Goal: Transaction & Acquisition: Download file/media

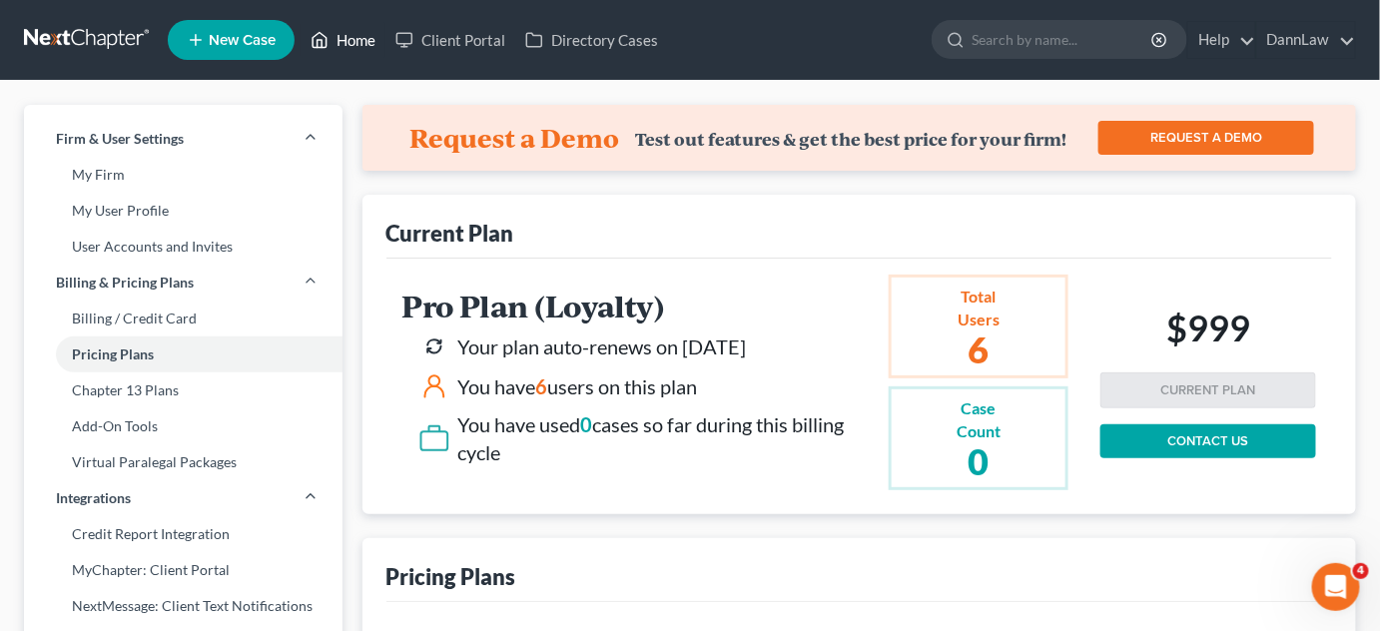
click at [344, 43] on link "Home" at bounding box center [342, 40] width 85 height 36
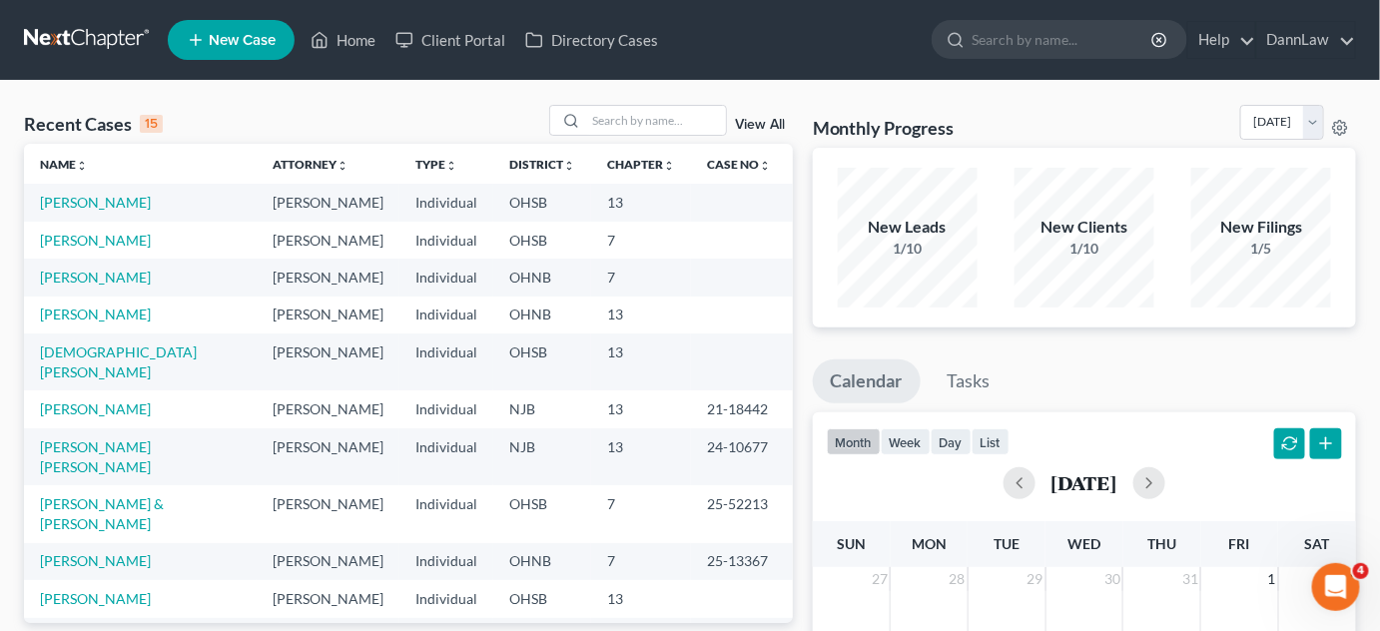
click at [283, 124] on div "Recent Cases 15 View All" at bounding box center [408, 124] width 769 height 39
click at [107, 244] on link "[PERSON_NAME]" at bounding box center [95, 240] width 111 height 17
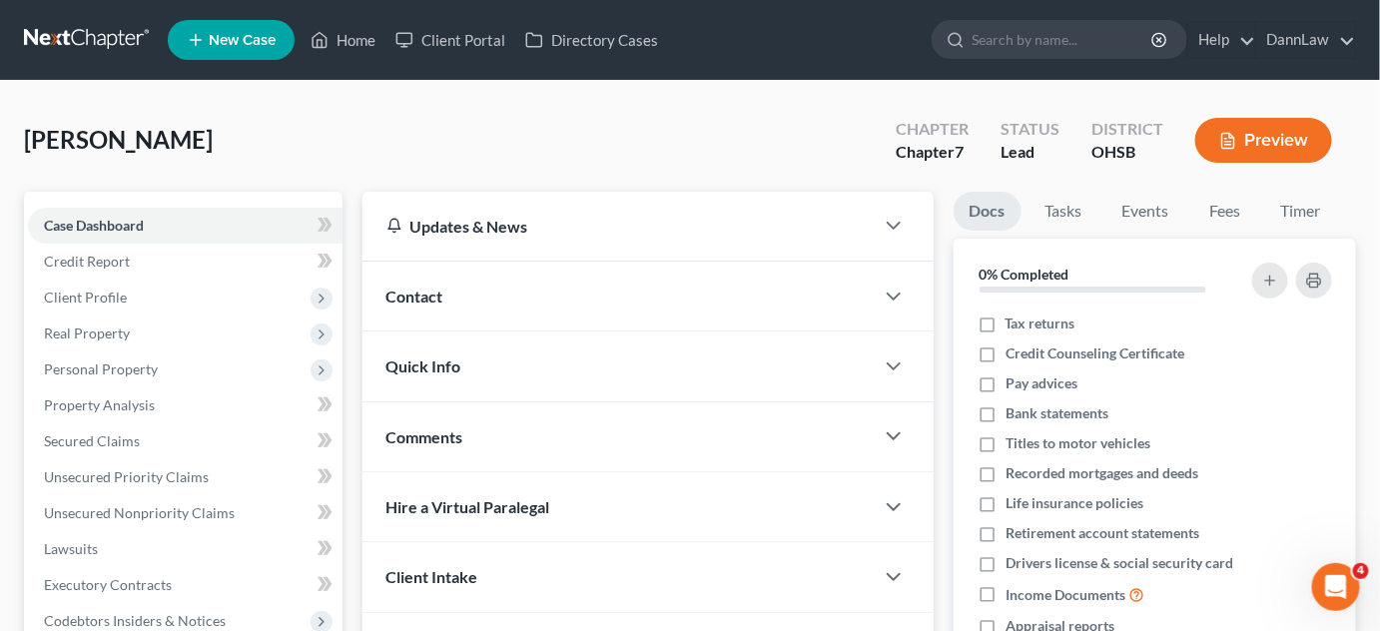
click at [276, 136] on div "[PERSON_NAME] Upgraded Chapter Chapter 7 Status Lead District OHSB Preview" at bounding box center [690, 148] width 1332 height 87
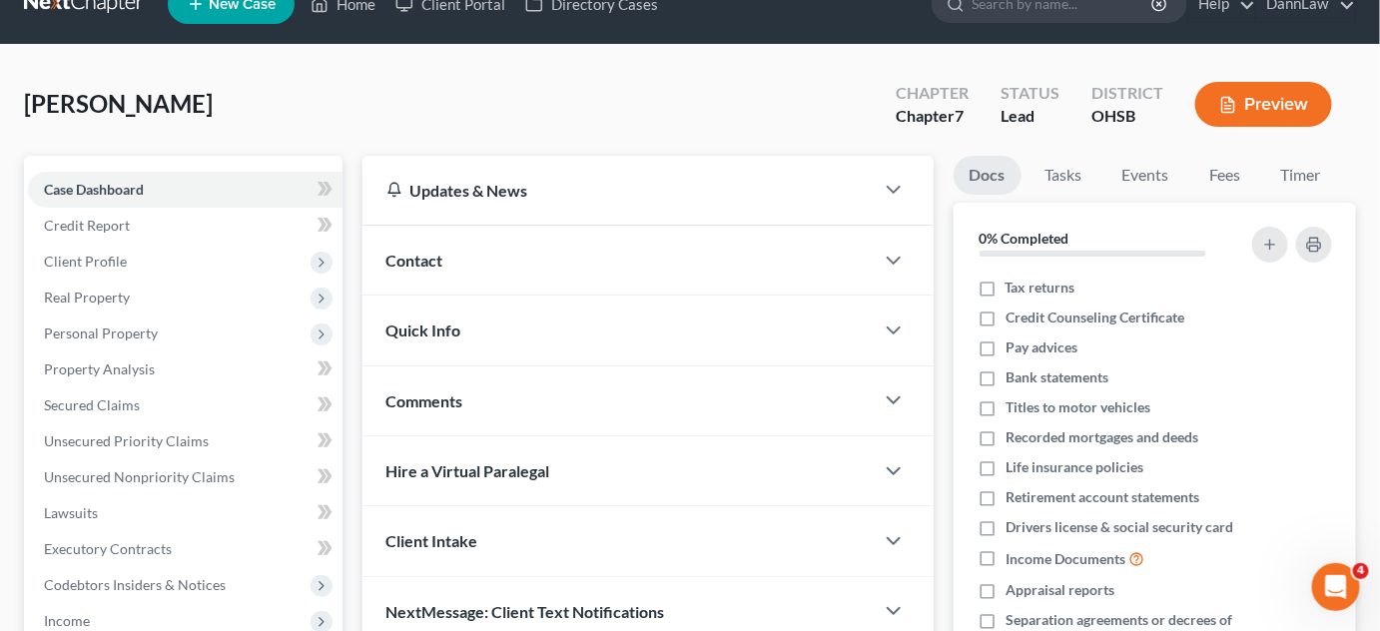
scroll to position [145, 0]
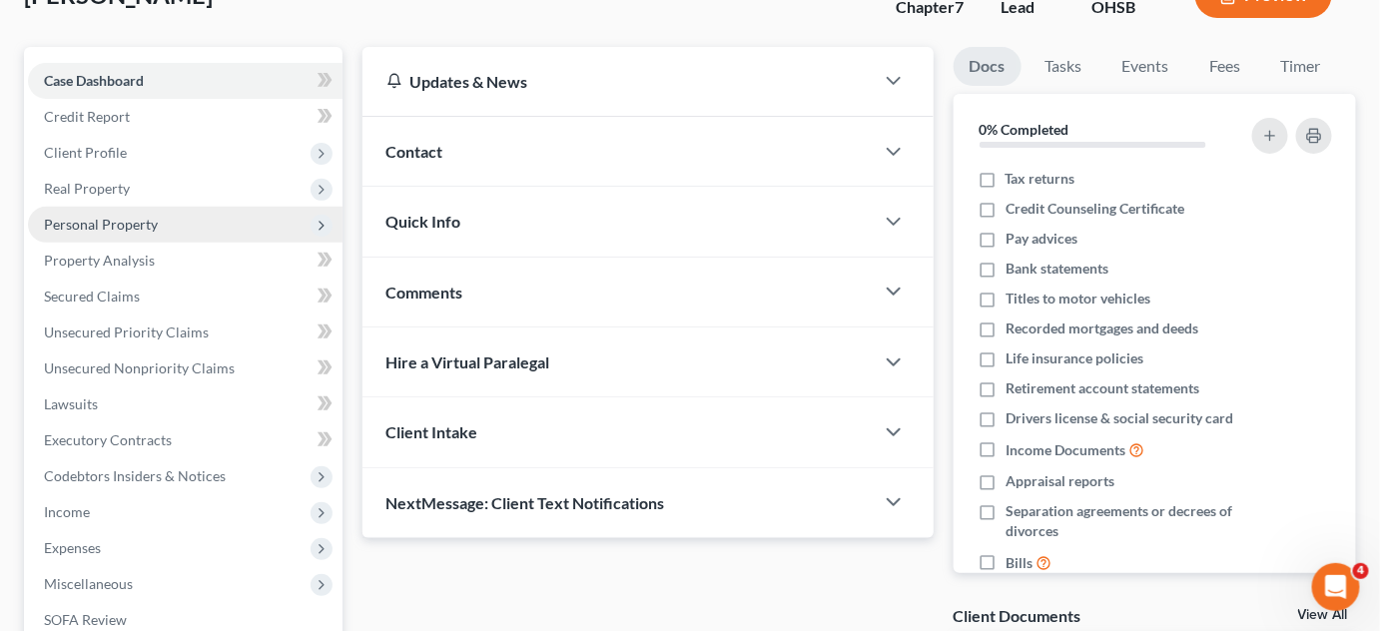
click at [119, 223] on span "Personal Property" at bounding box center [101, 224] width 114 height 17
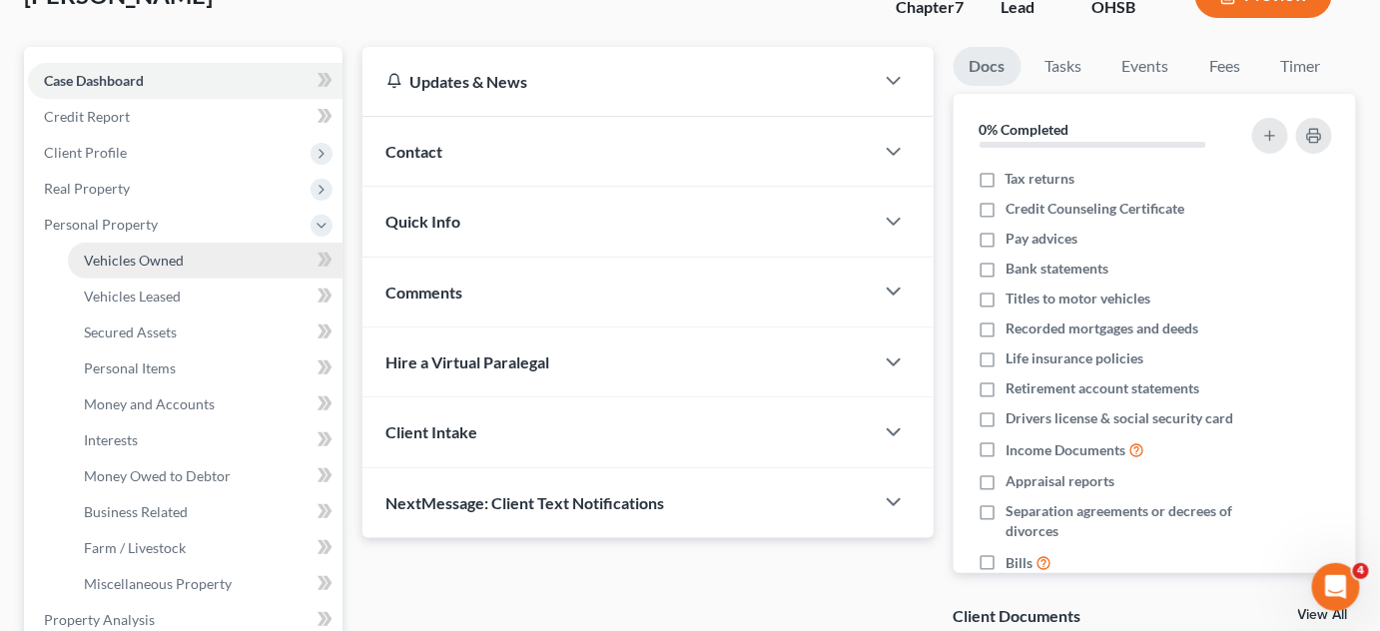
click at [147, 257] on span "Vehicles Owned" at bounding box center [134, 260] width 100 height 17
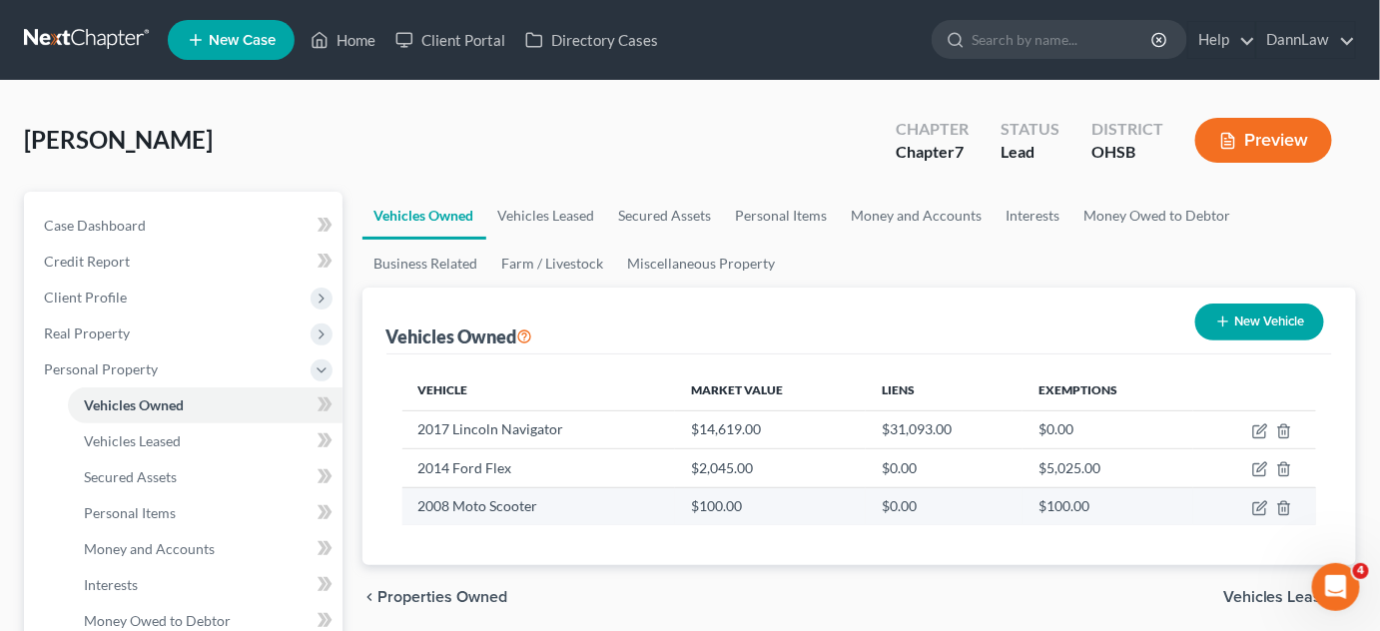
click at [1251, 505] on td at bounding box center [1254, 506] width 123 height 38
click at [1259, 507] on icon "button" at bounding box center [1260, 508] width 16 height 16
select select "0"
select select "18"
select select "4"
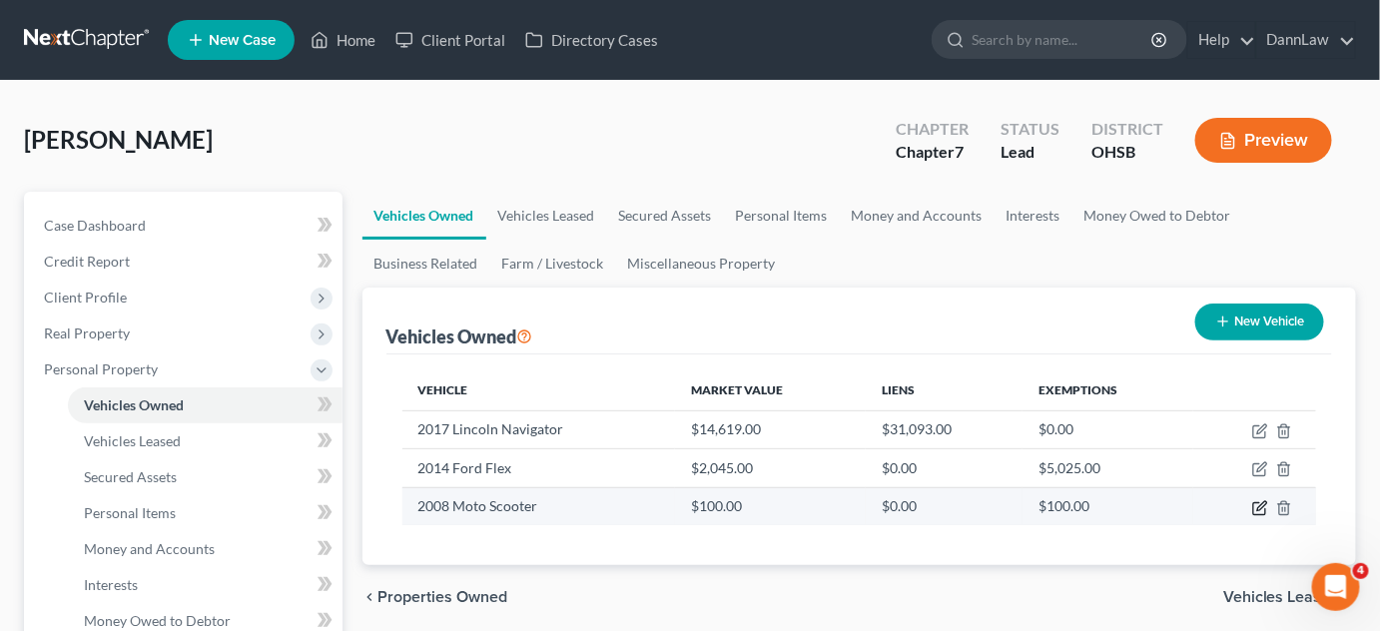
select select "0"
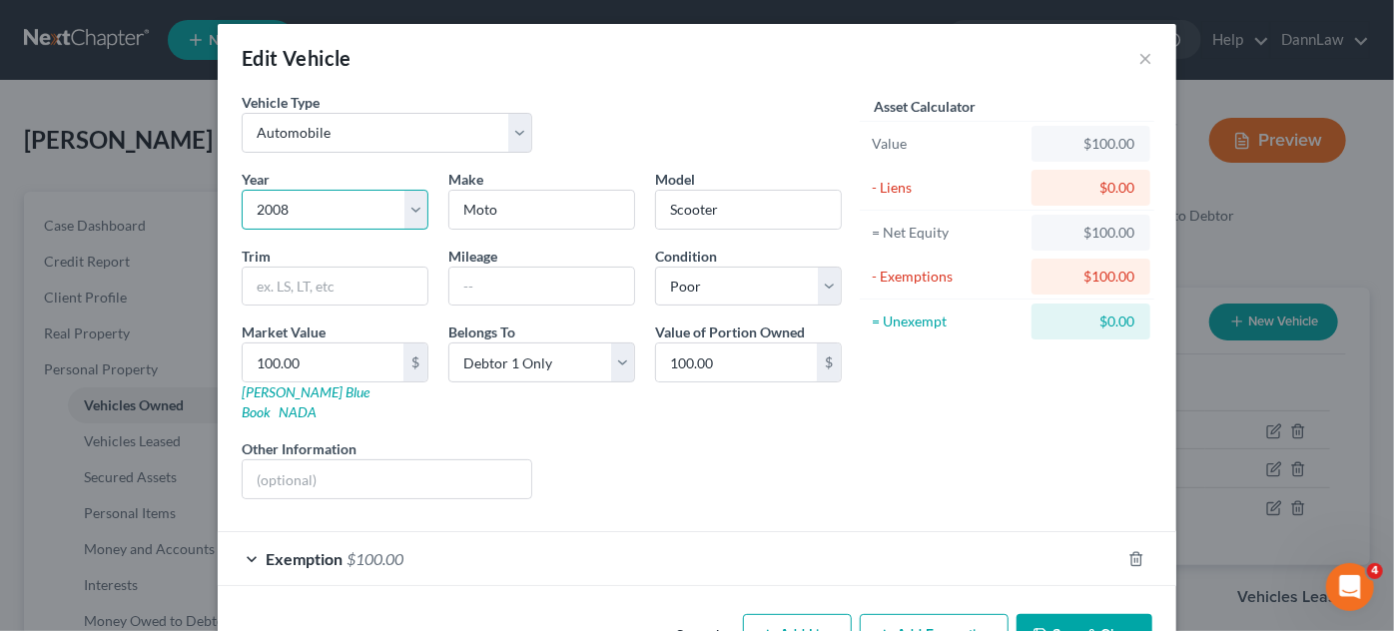
click at [297, 211] on select "Select 2026 2025 2024 2023 2022 2021 2020 2019 2018 2017 2016 2015 2014 2013 20…" at bounding box center [335, 210] width 187 height 40
select select "17"
click at [242, 190] on select "Select 2026 2025 2024 2023 2022 2021 2020 2019 2018 2017 2016 2015 2014 2013 20…" at bounding box center [335, 210] width 187 height 40
click at [1064, 614] on button "Save & Close" at bounding box center [1084, 635] width 136 height 42
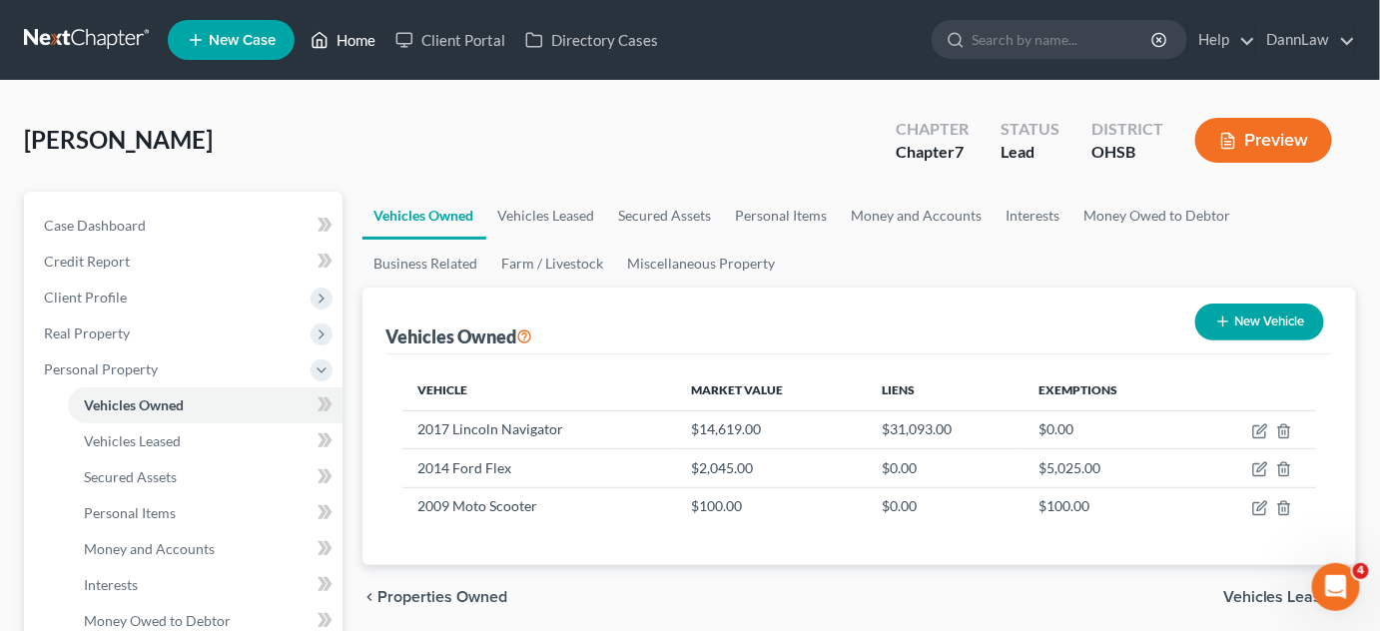
click at [348, 47] on link "Home" at bounding box center [342, 40] width 85 height 36
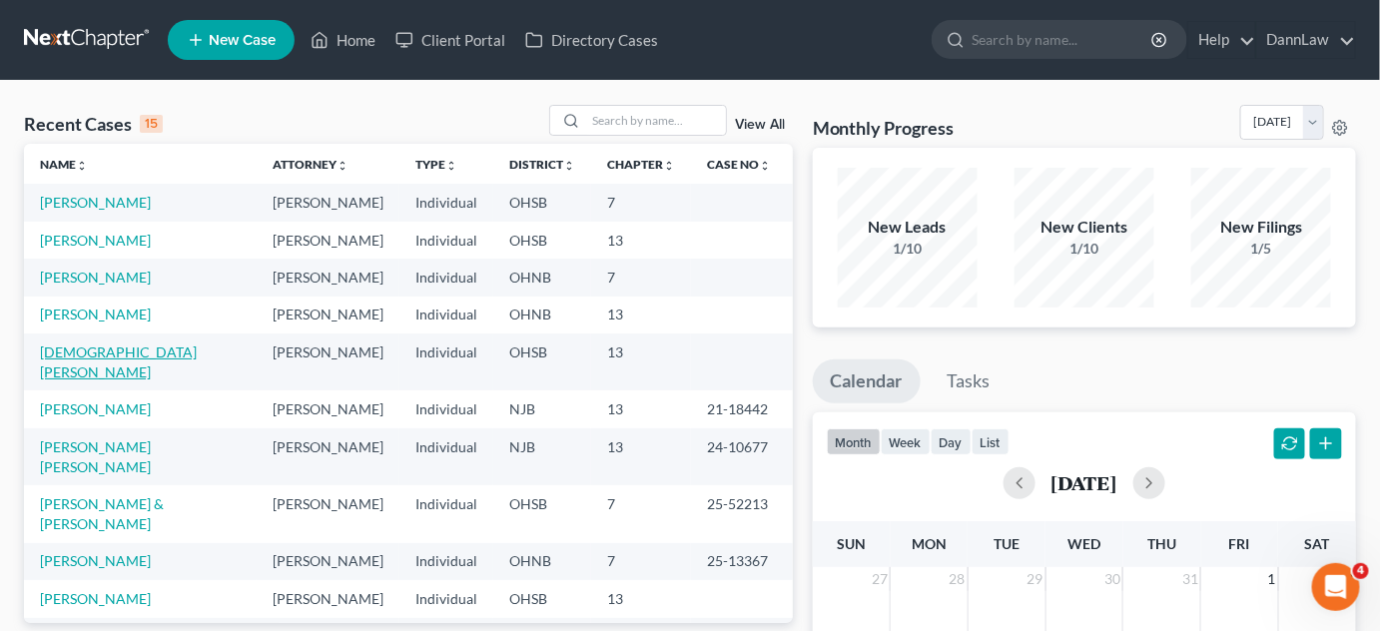
click at [89, 351] on link "[DEMOGRAPHIC_DATA][PERSON_NAME]" at bounding box center [118, 361] width 157 height 37
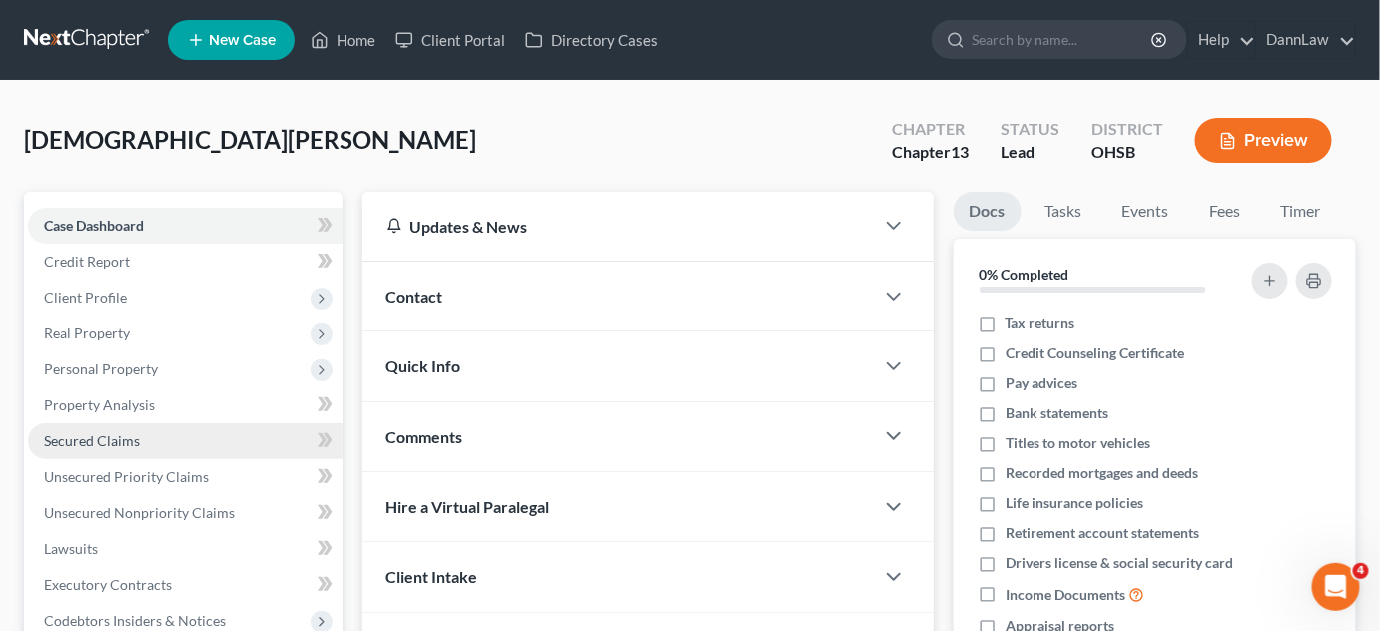
click at [93, 444] on span "Secured Claims" at bounding box center [92, 440] width 96 height 17
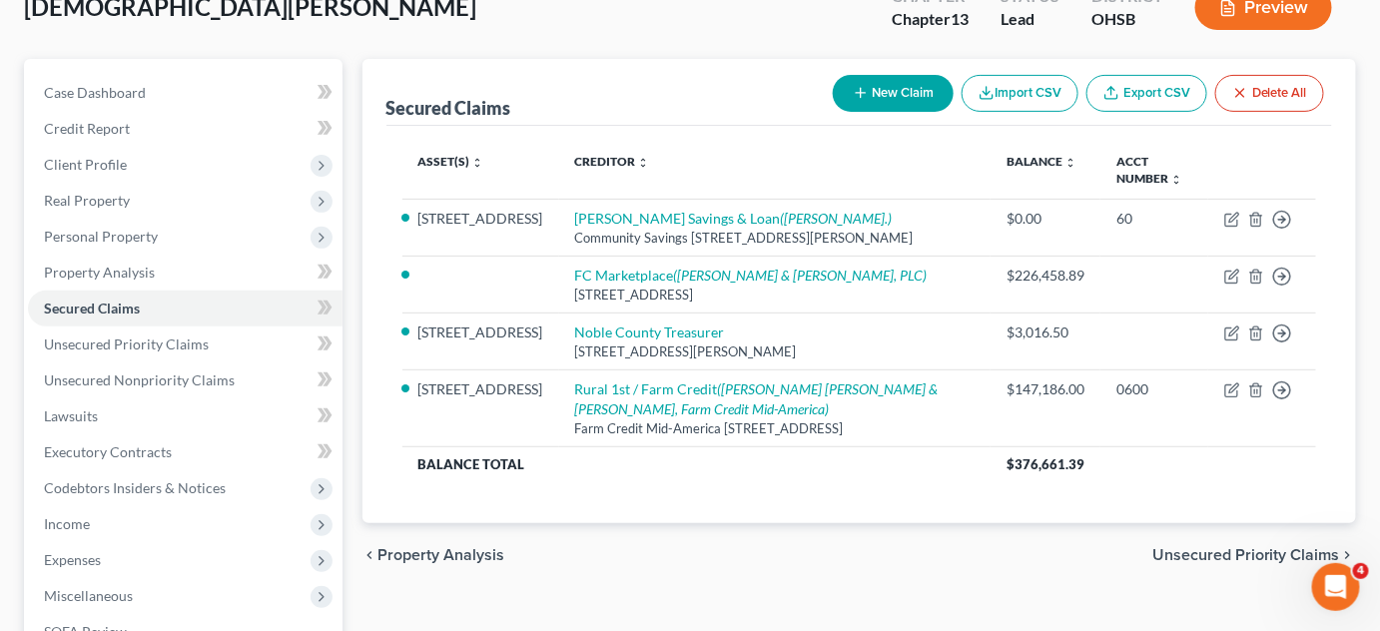
scroll to position [140, 0]
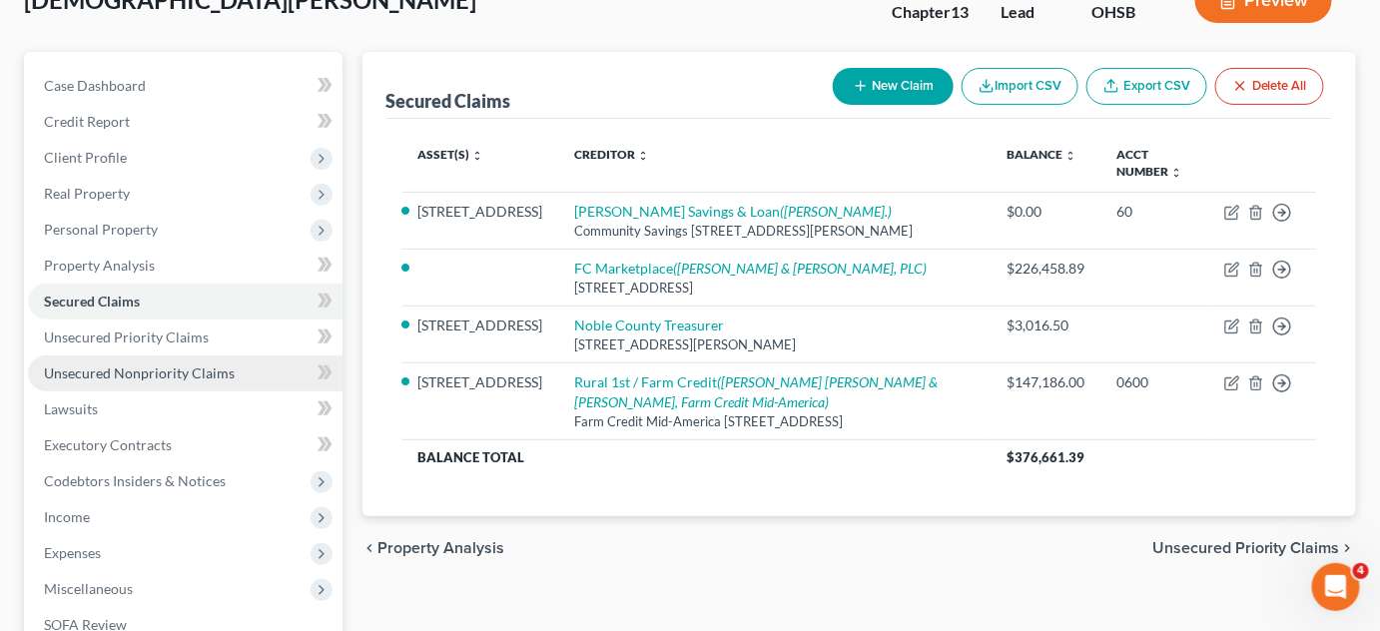
click at [128, 373] on span "Unsecured Nonpriority Claims" at bounding box center [139, 372] width 191 height 17
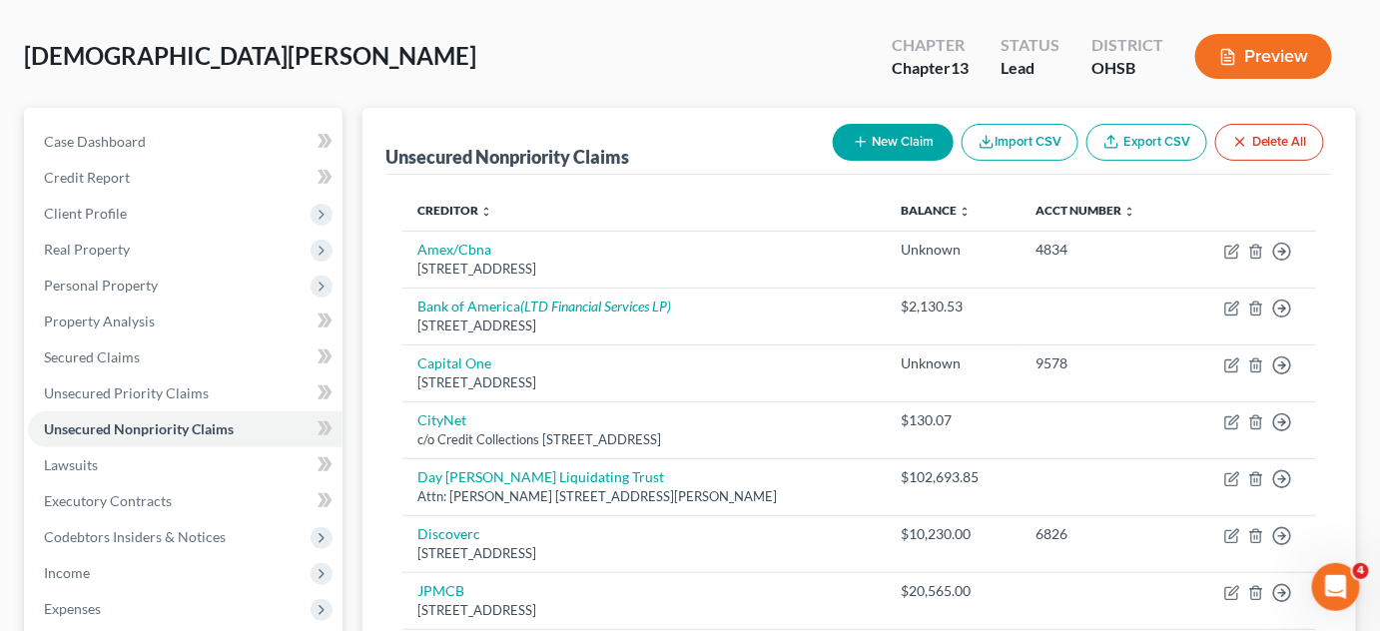
scroll to position [82, 0]
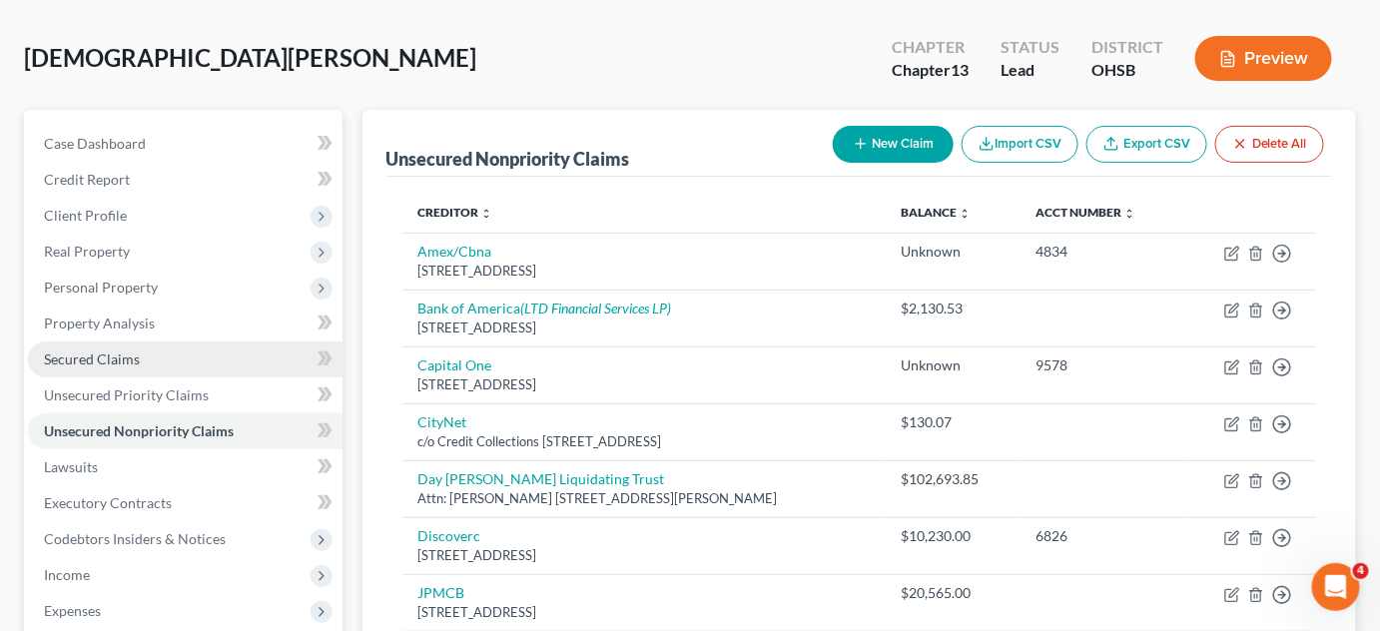
click at [123, 350] on span "Secured Claims" at bounding box center [92, 358] width 96 height 17
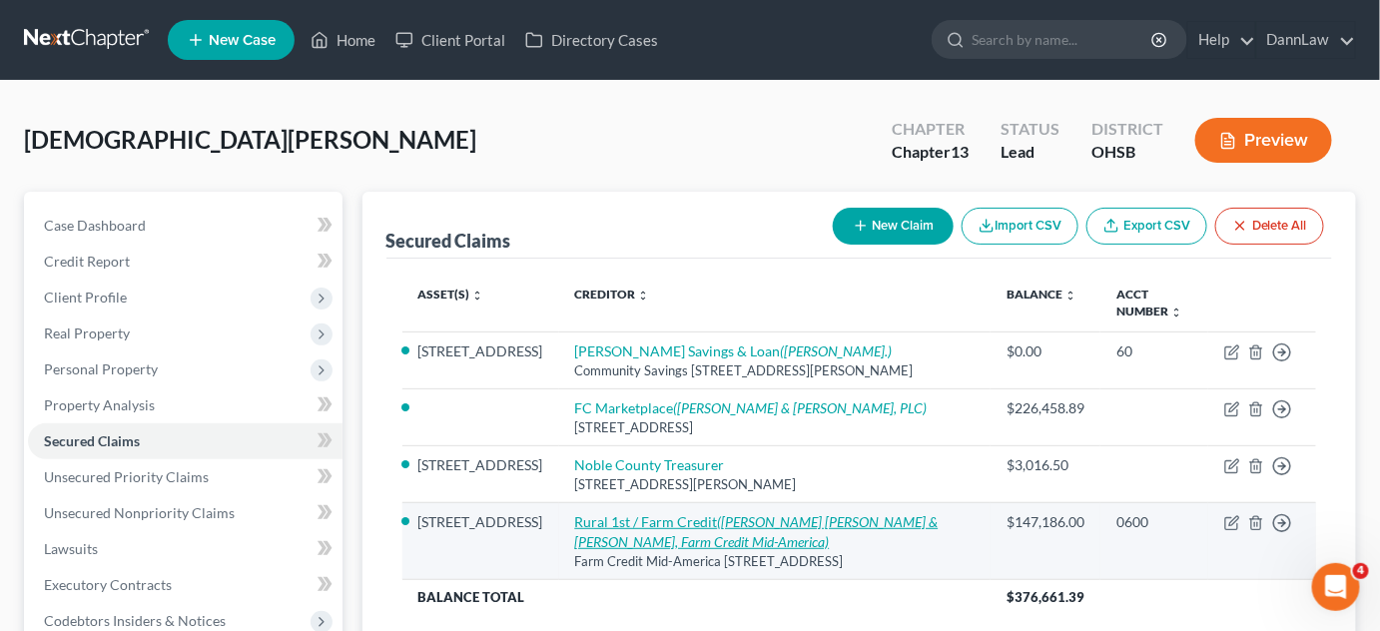
click at [708, 518] on link "Rural 1st / Farm Credit ([PERSON_NAME] [PERSON_NAME] & [PERSON_NAME], Farm Cred…" at bounding box center [756, 531] width 363 height 37
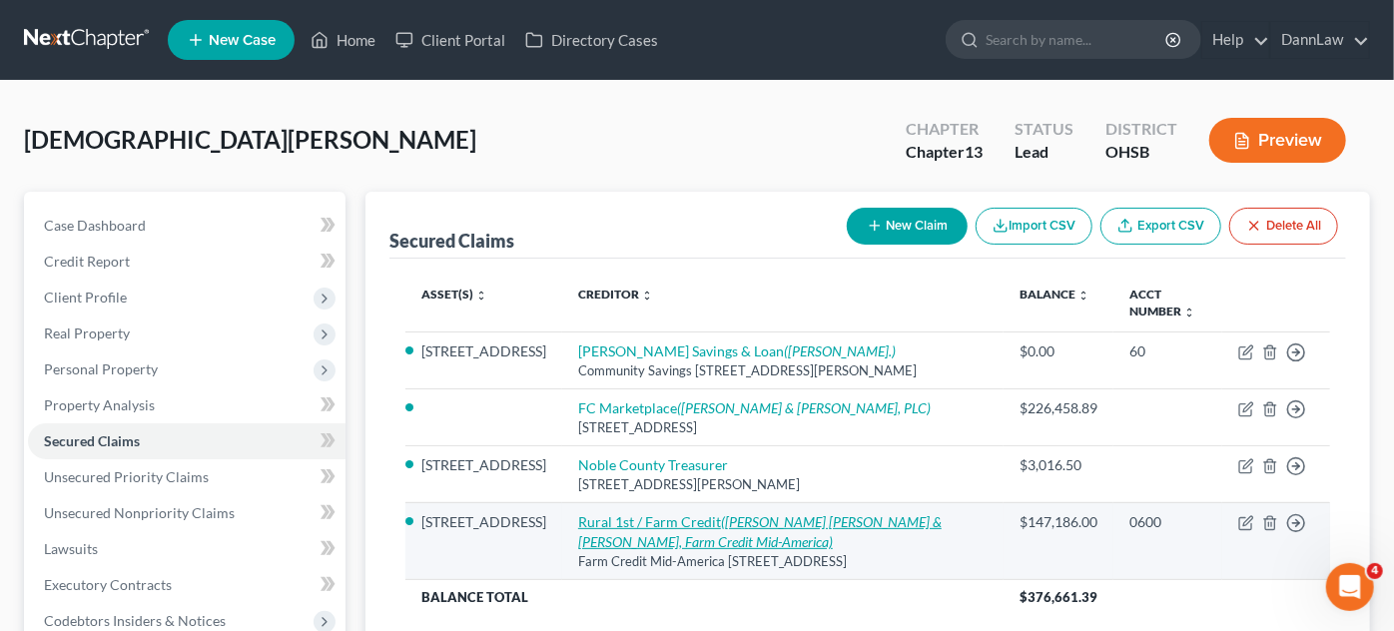
select select "18"
select select "2"
select select "0"
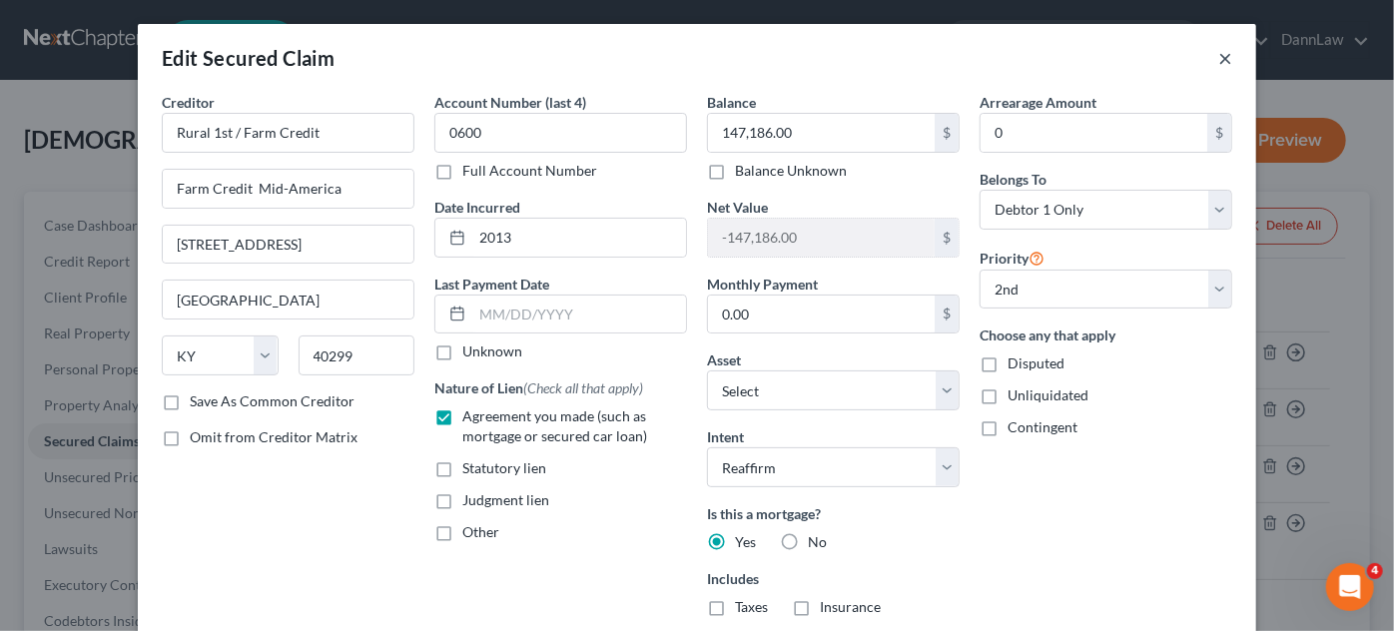
click at [1219, 61] on button "×" at bounding box center [1225, 58] width 14 height 24
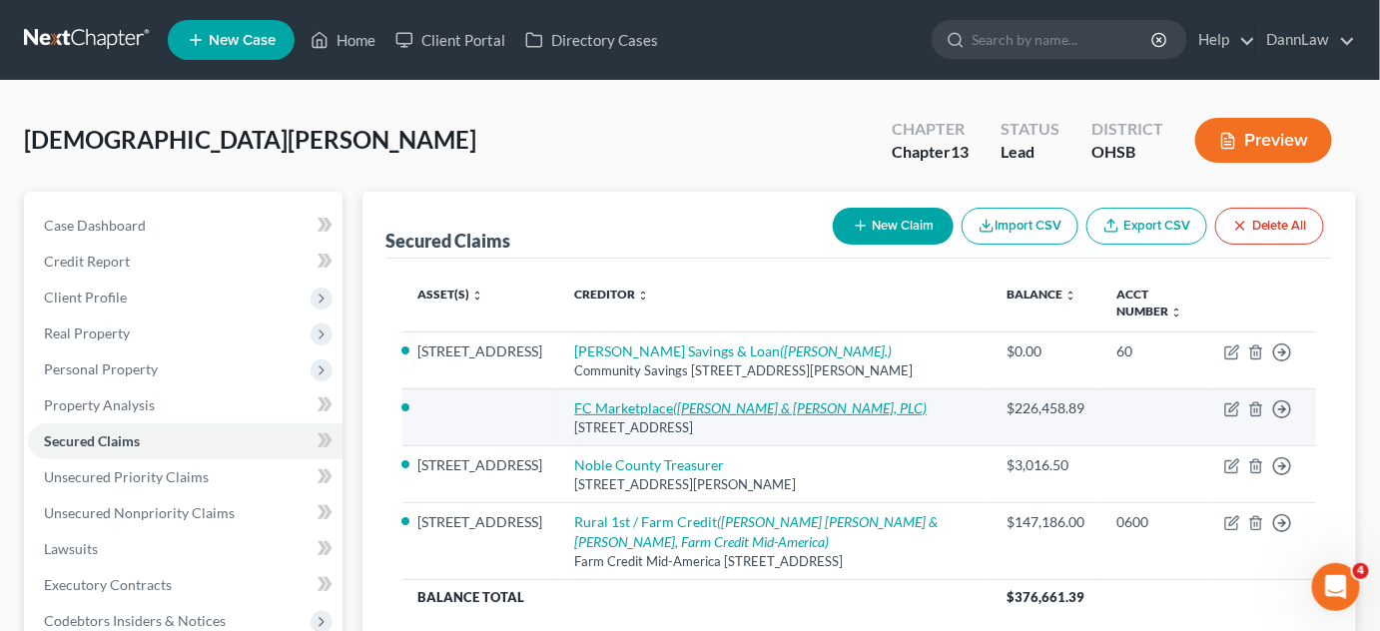
click at [681, 409] on link "FC Marketplace ([PERSON_NAME] & [PERSON_NAME], PLC)" at bounding box center [751, 407] width 352 height 17
select select "4"
select select "0"
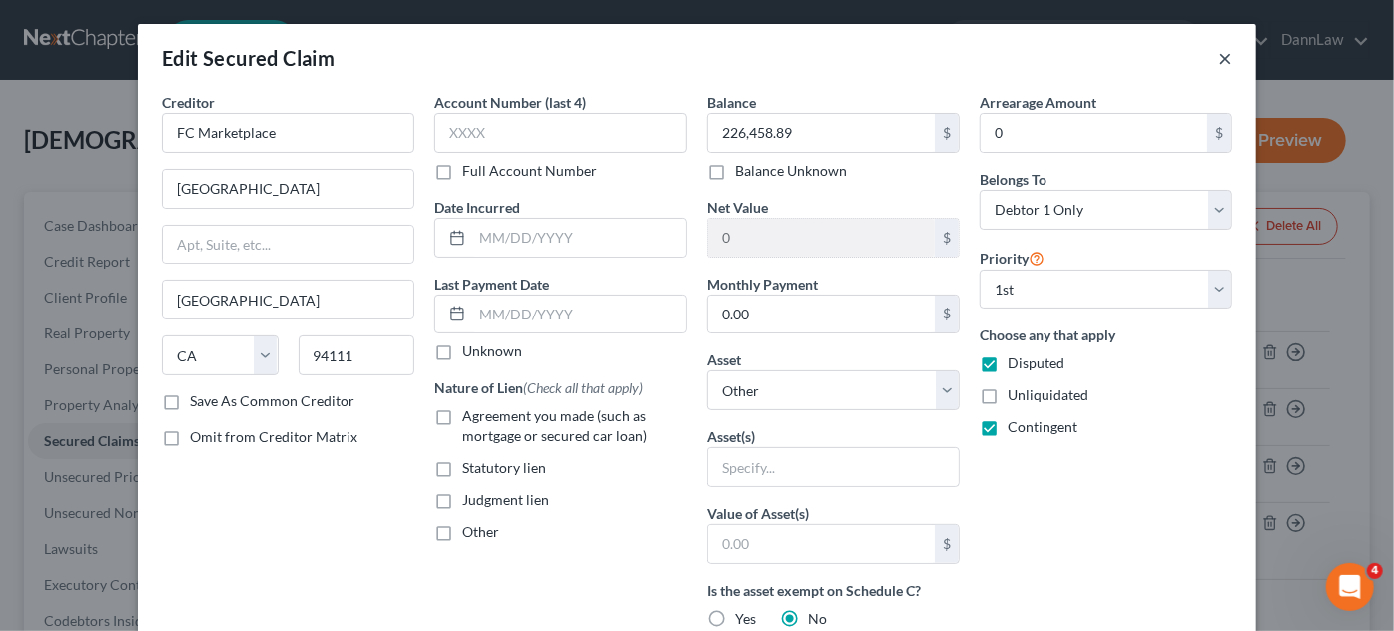
click at [1218, 60] on button "×" at bounding box center [1225, 58] width 14 height 24
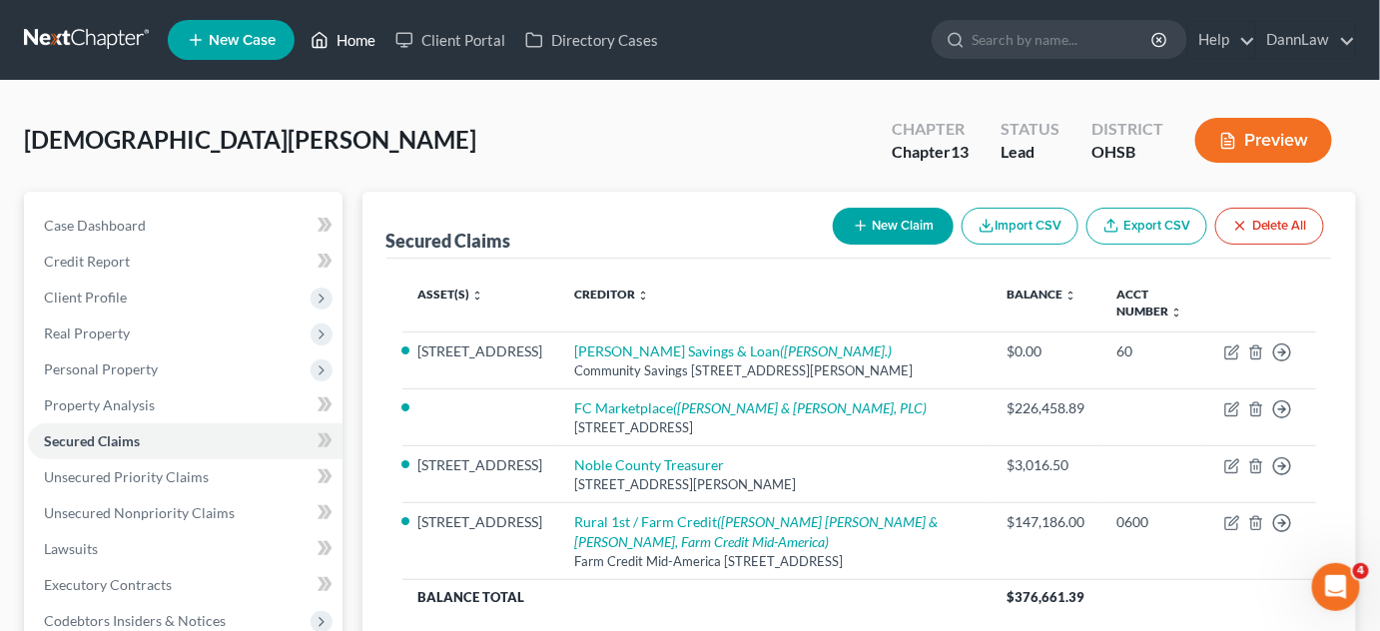
click at [355, 39] on link "Home" at bounding box center [342, 40] width 85 height 36
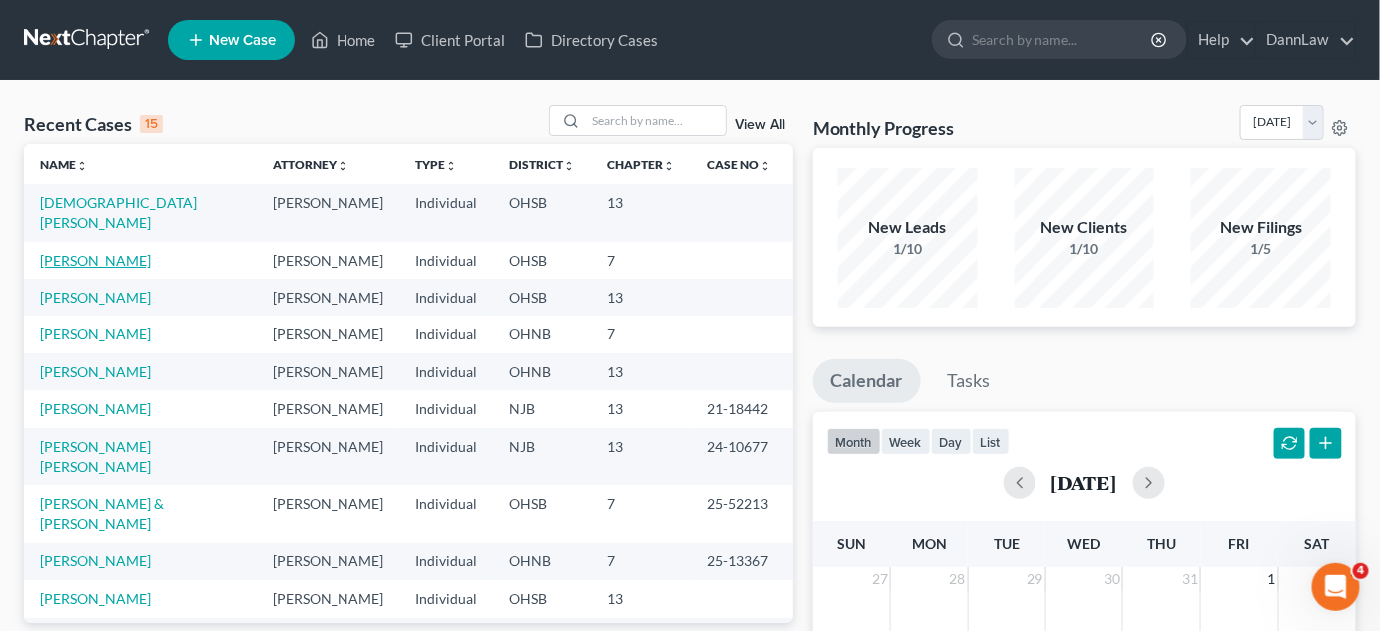
click at [100, 252] on link "[PERSON_NAME]" at bounding box center [95, 260] width 111 height 17
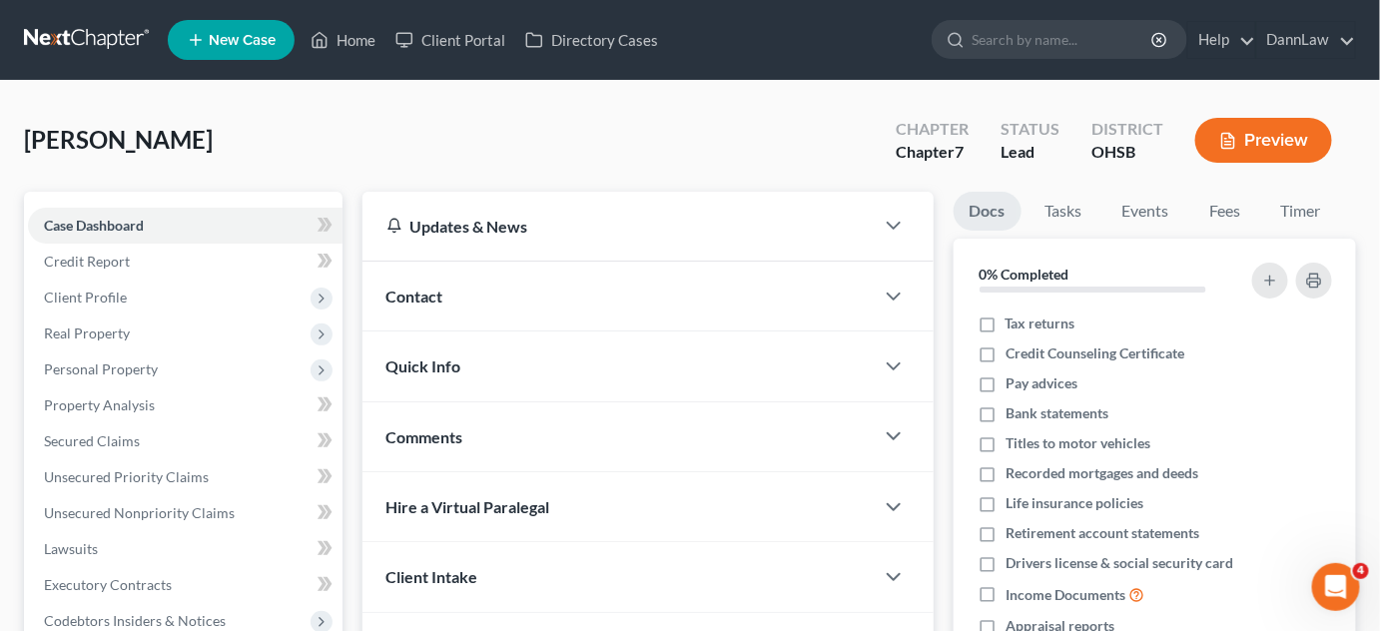
scroll to position [428, 0]
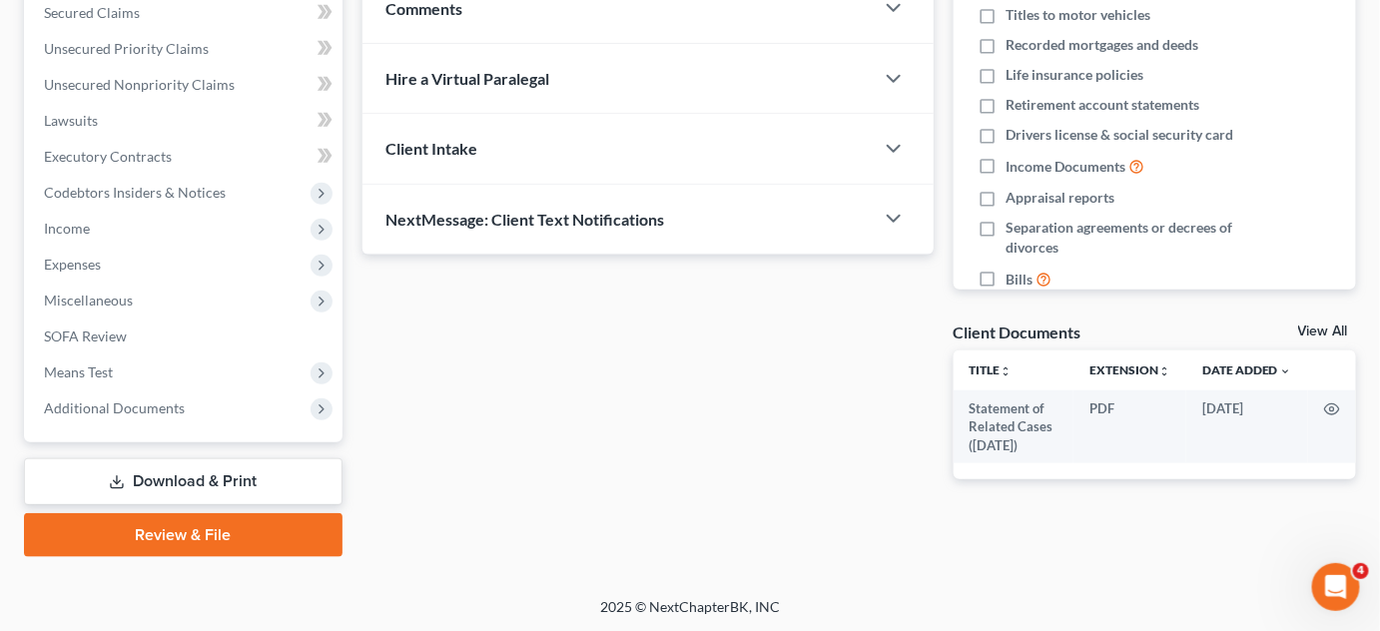
click at [599, 513] on div "Updates & News × [US_STATE] [GEOGRAPHIC_DATA] Notes Take a look at NextChapter'…" at bounding box center [859, 160] width 1014 height 794
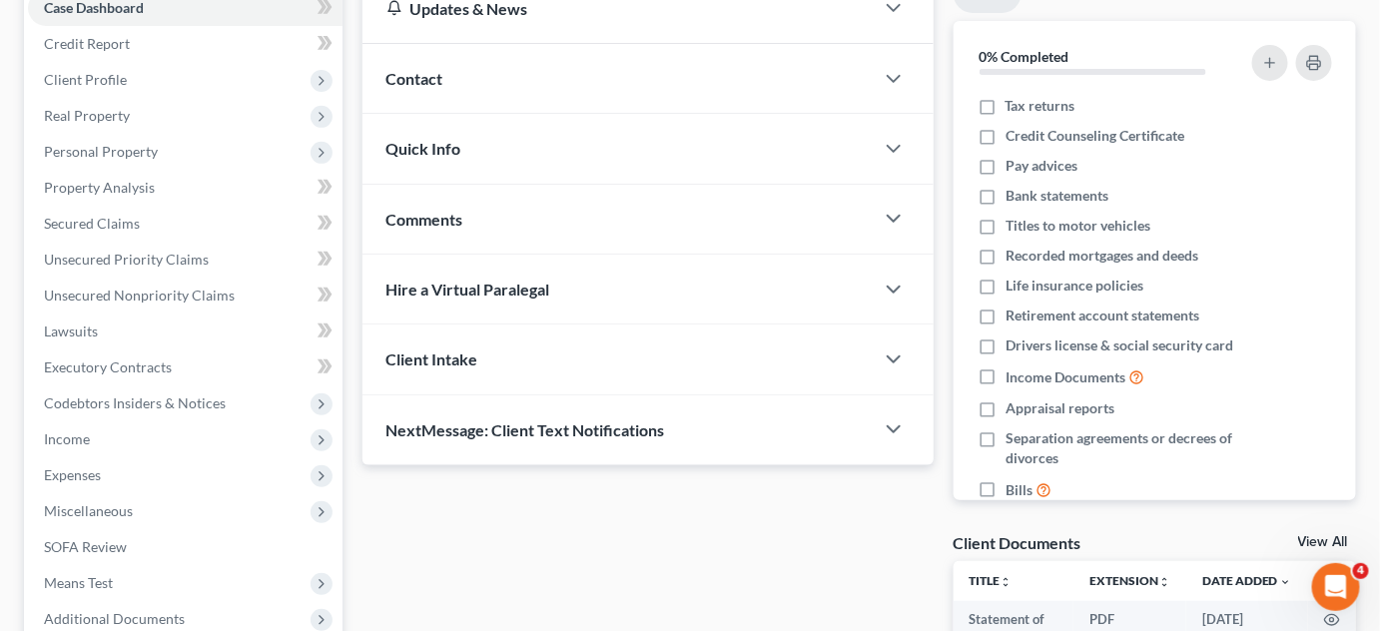
scroll to position [211, 0]
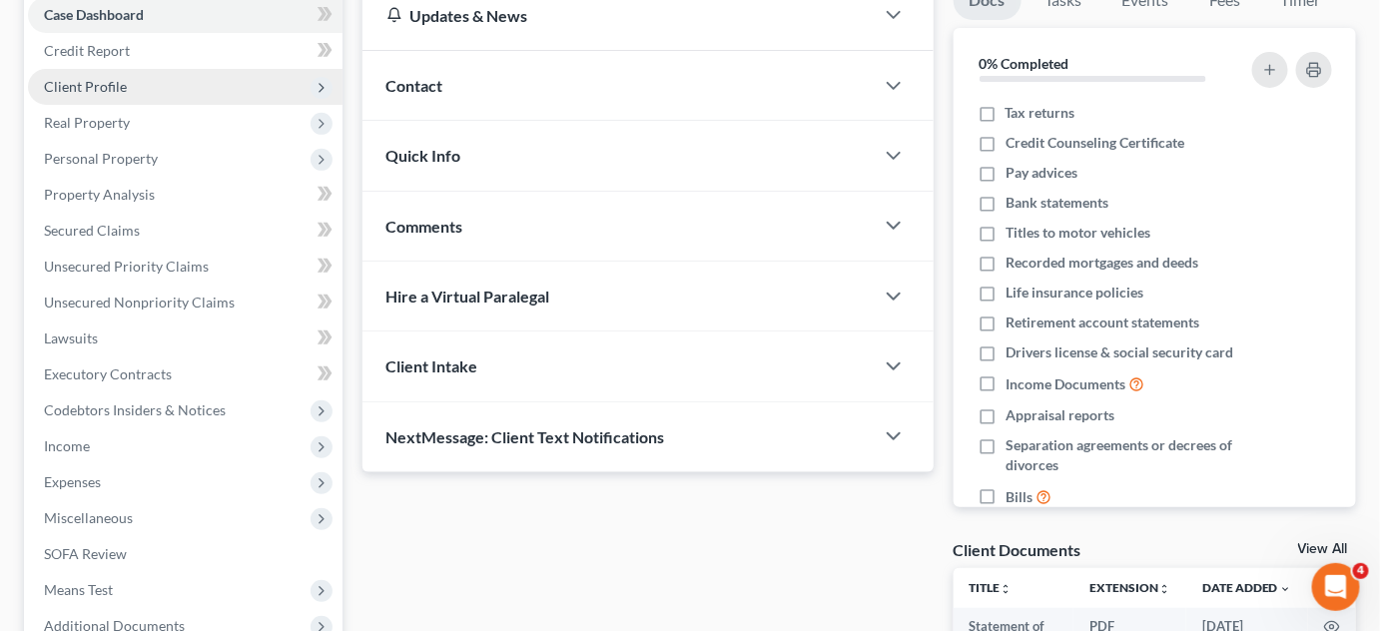
click at [101, 88] on span "Client Profile" at bounding box center [85, 86] width 83 height 17
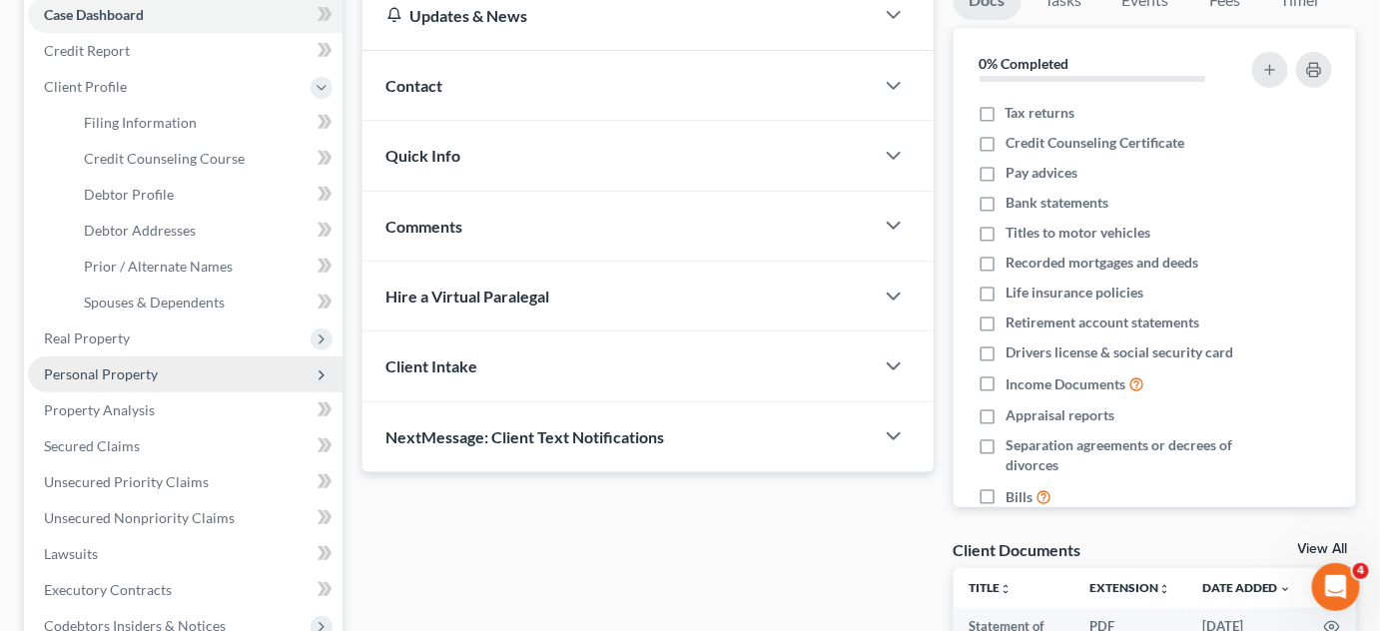
click at [142, 382] on span "Personal Property" at bounding box center [185, 374] width 314 height 36
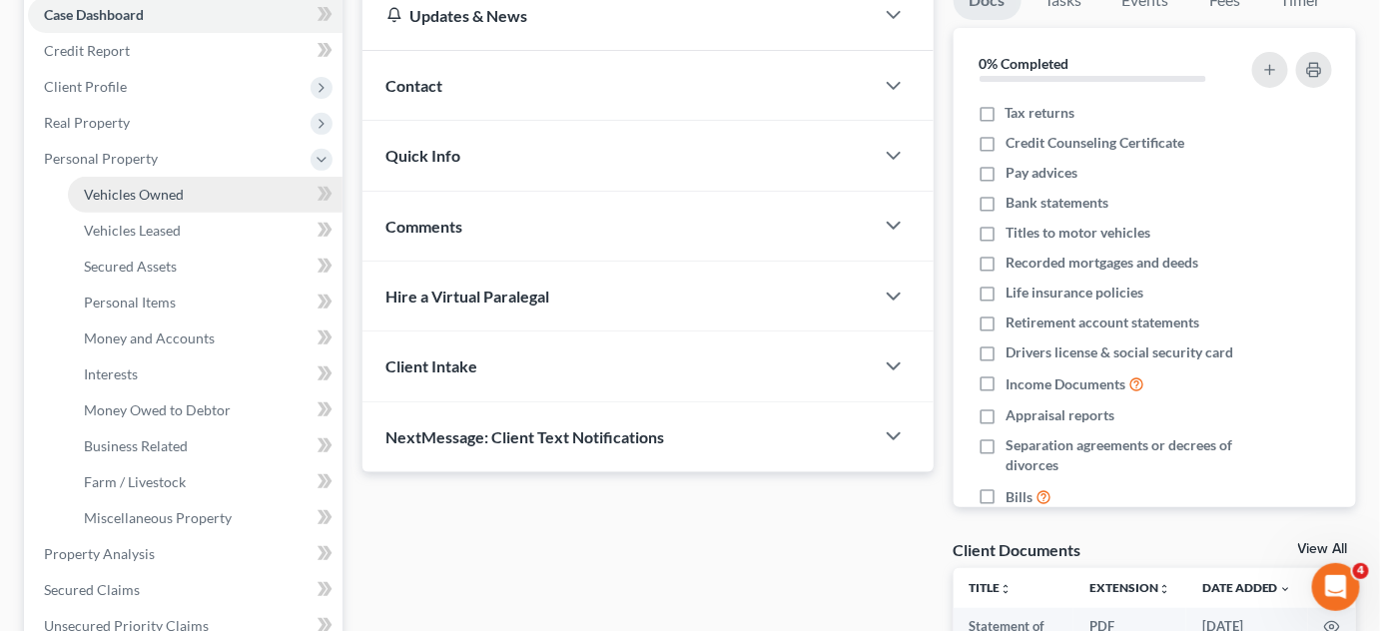
click at [157, 196] on span "Vehicles Owned" at bounding box center [134, 194] width 100 height 17
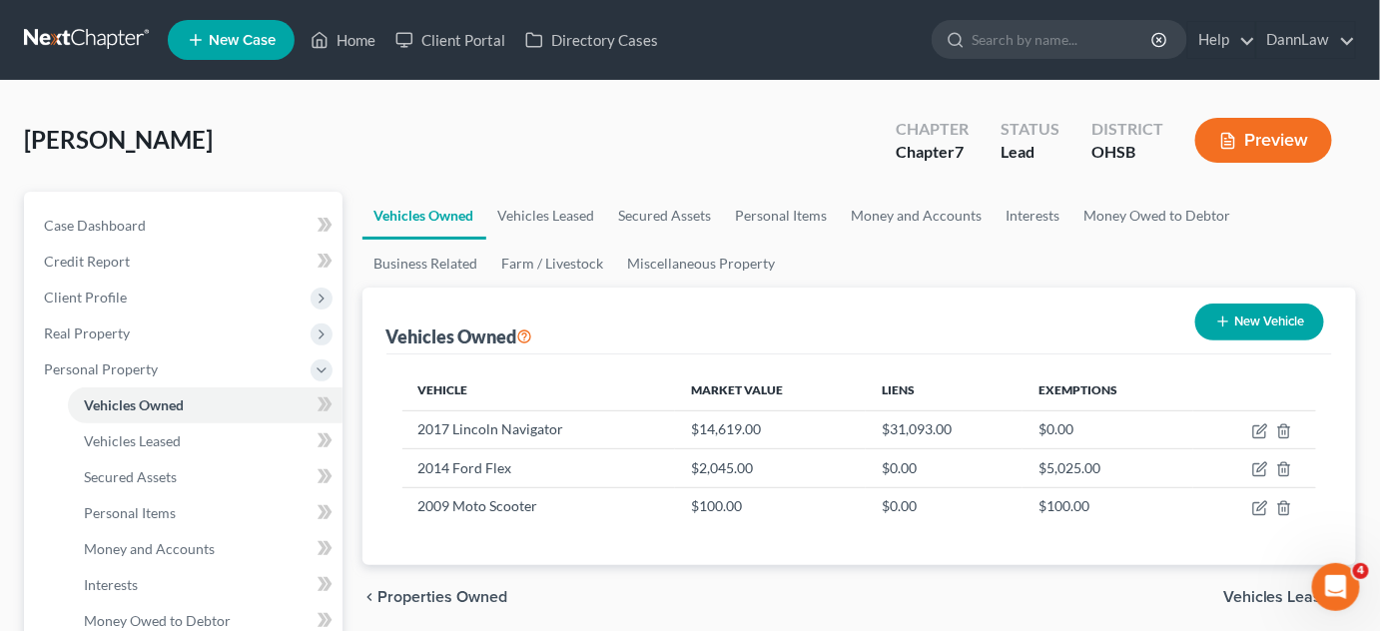
scroll to position [551, 0]
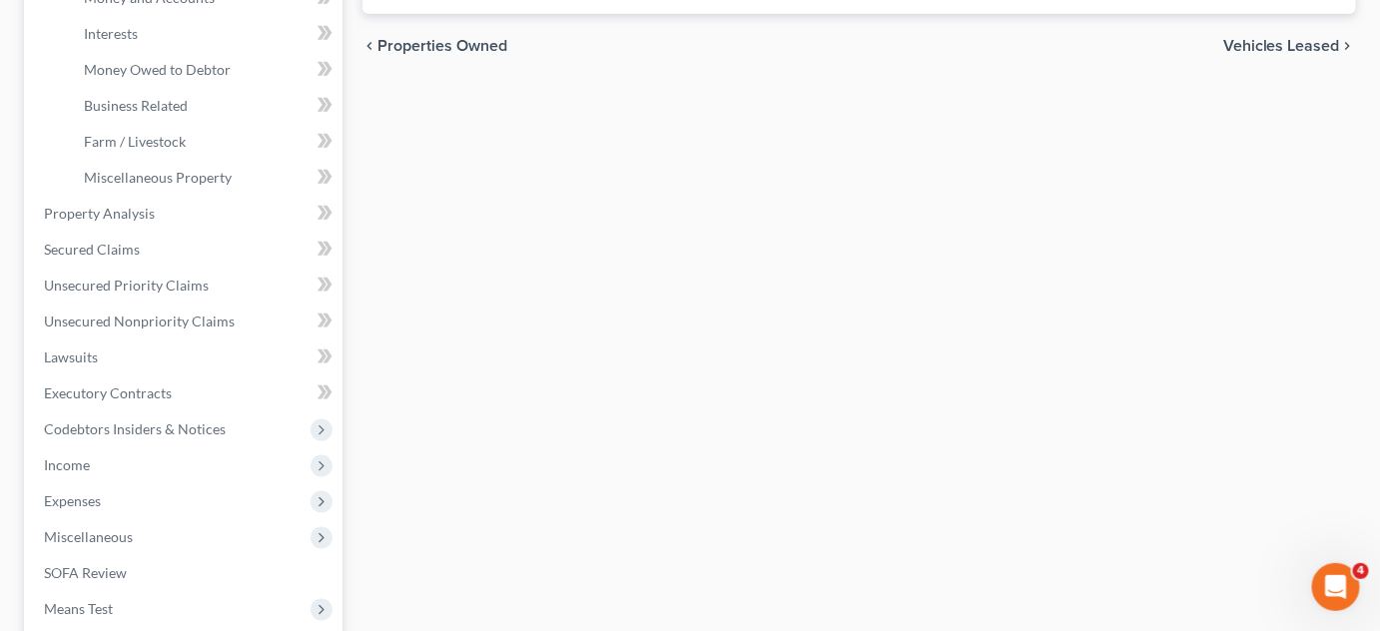
click at [511, 476] on div "Vehicles Owned Vehicles Leased Secured Assets Personal Items Money and Accounts…" at bounding box center [859, 217] width 1014 height 1153
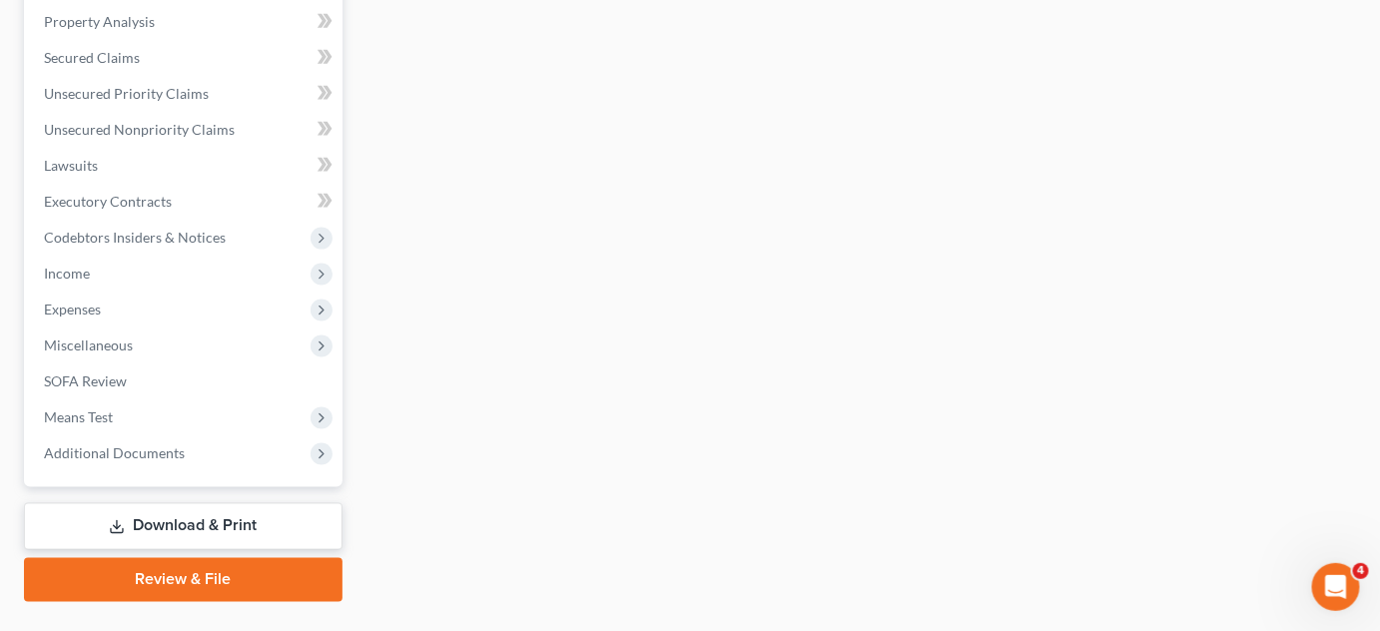
scroll to position [788, 0]
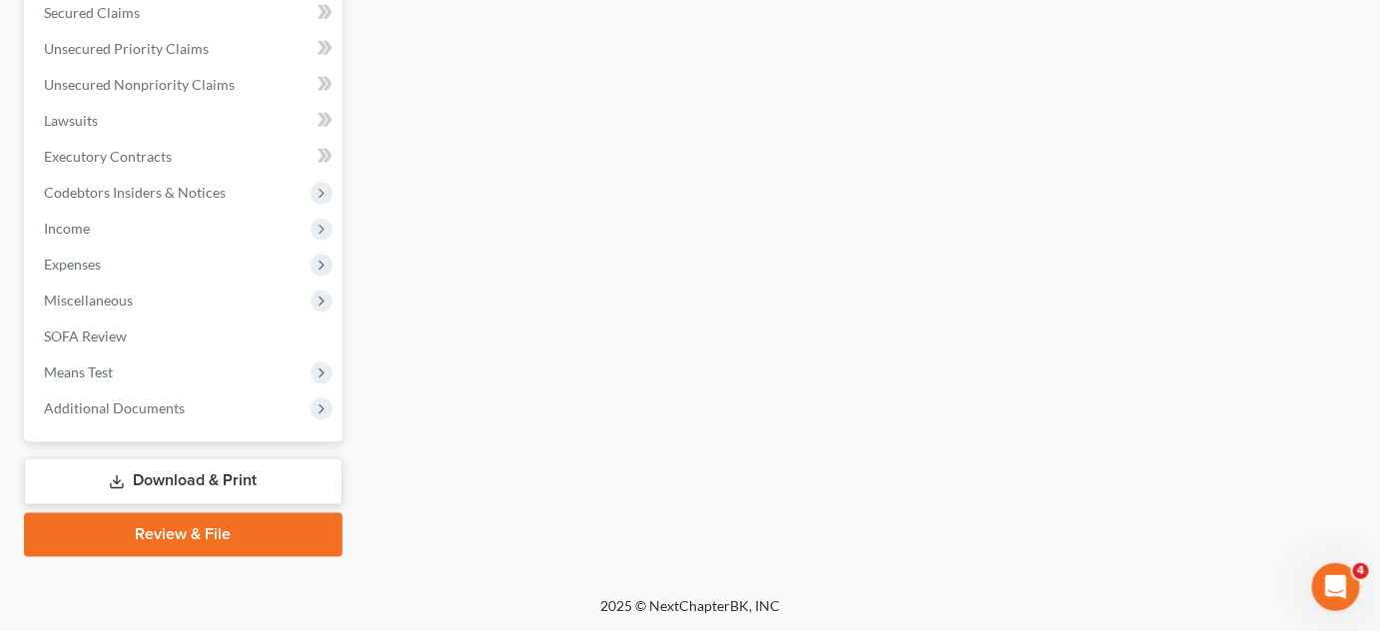
click at [316, 481] on link "Download & Print" at bounding box center [183, 481] width 318 height 47
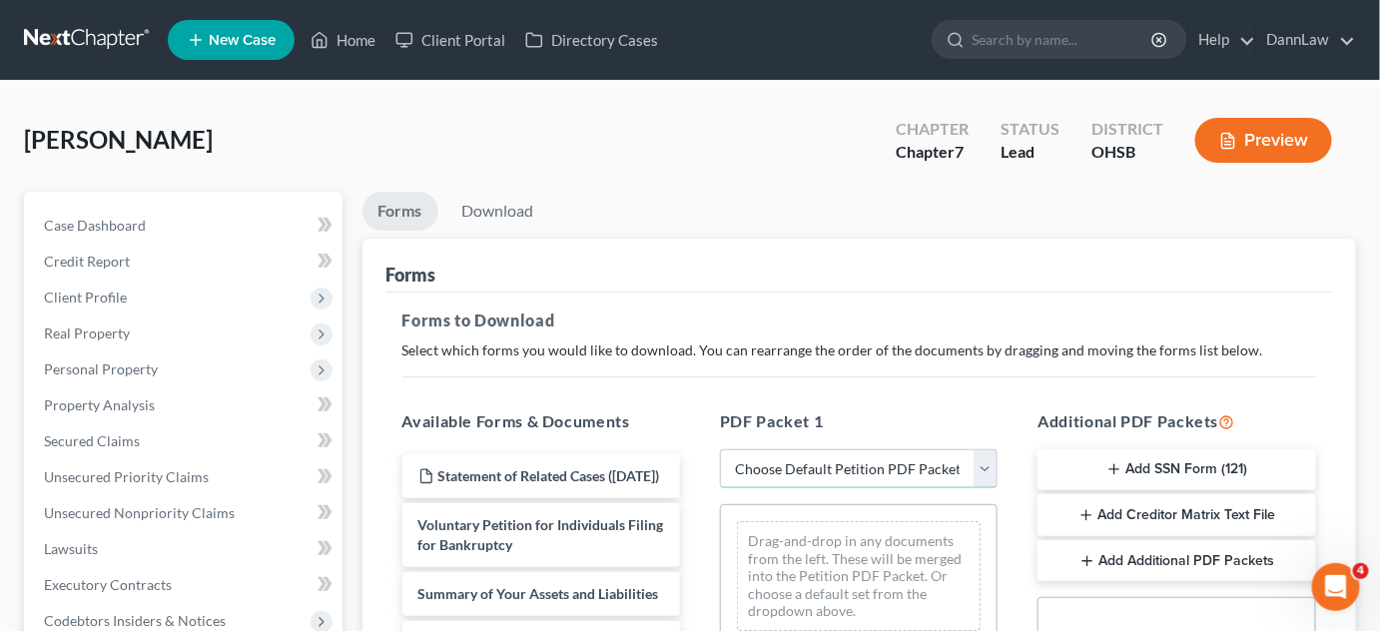
click at [764, 473] on select "Choose Default Petition PDF Packet Complete Bankruptcy Petition (all forms and …" at bounding box center [859, 469] width 278 height 40
select select "0"
click at [720, 449] on select "Choose Default Petition PDF Packet Complete Bankruptcy Petition (all forms and …" at bounding box center [859, 469] width 278 height 40
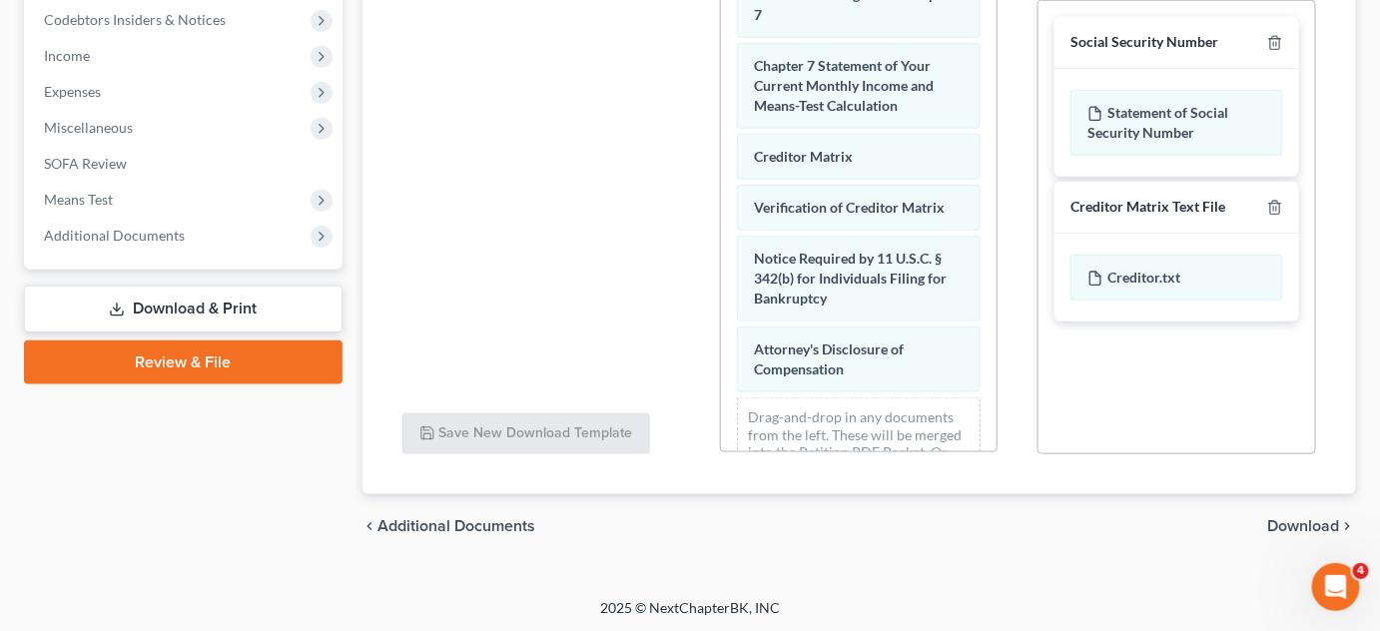
scroll to position [878, 0]
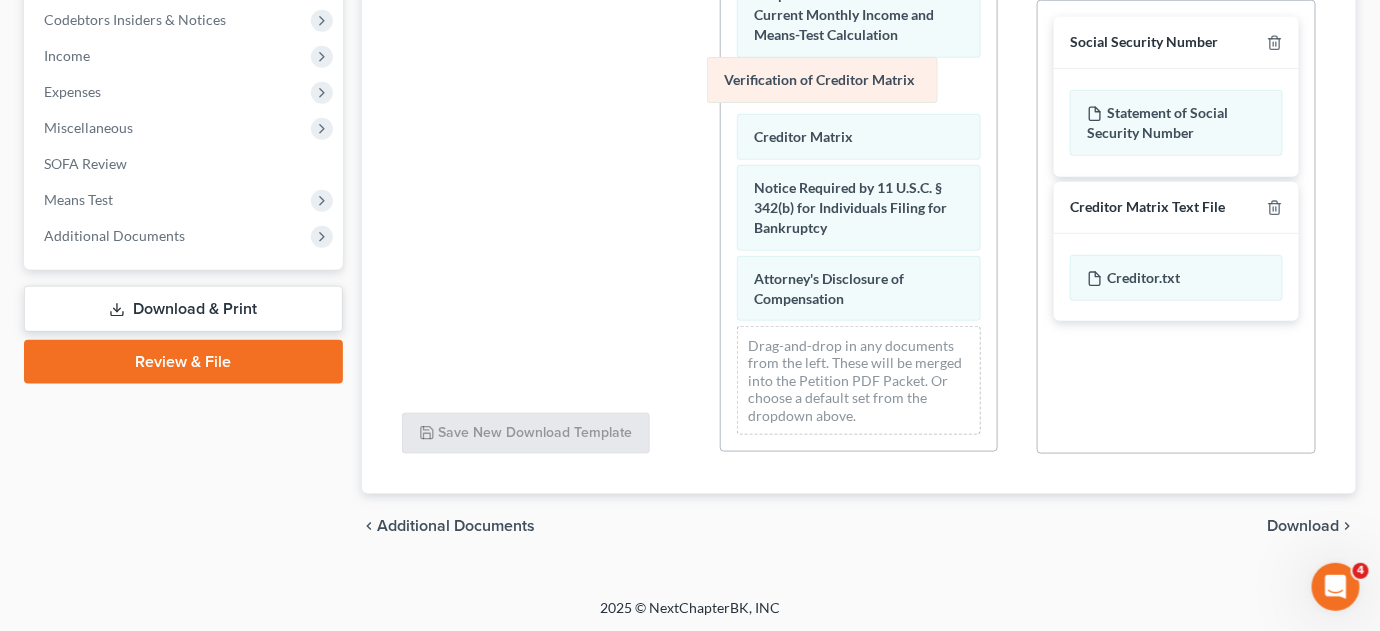
drag, startPoint x: 837, startPoint y: 140, endPoint x: 812, endPoint y: 76, distance: 68.6
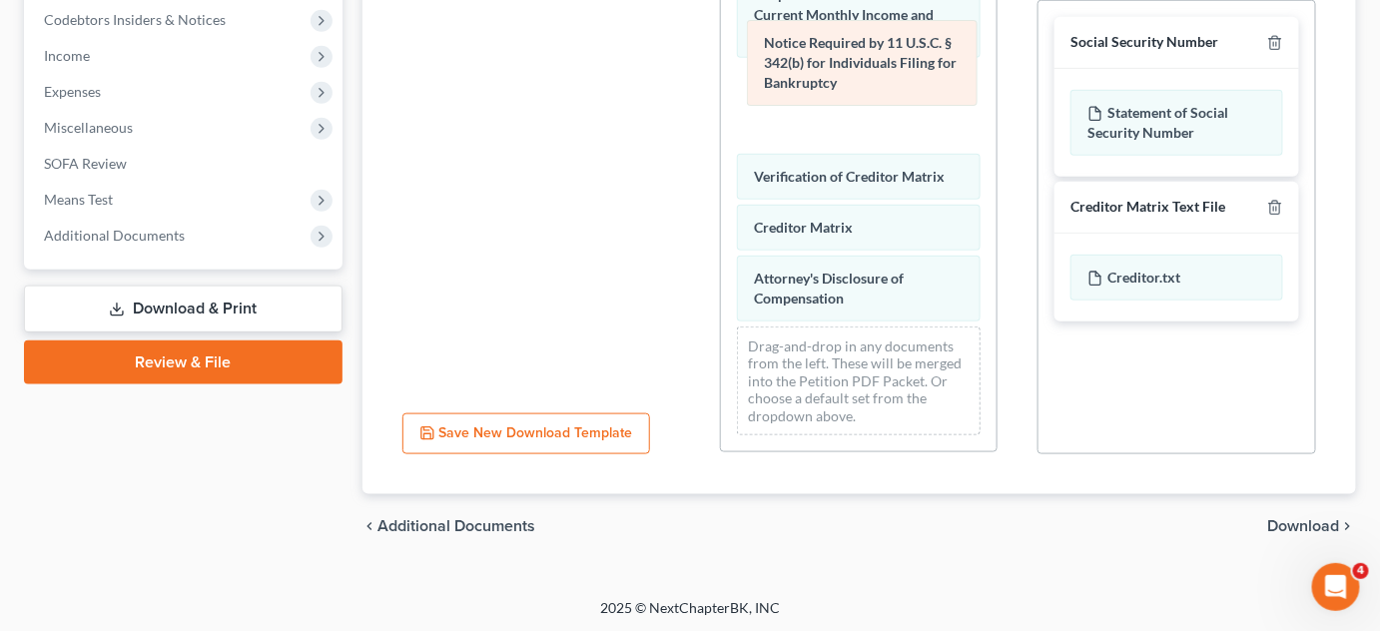
drag, startPoint x: 830, startPoint y: 209, endPoint x: 835, endPoint y: 65, distance: 143.8
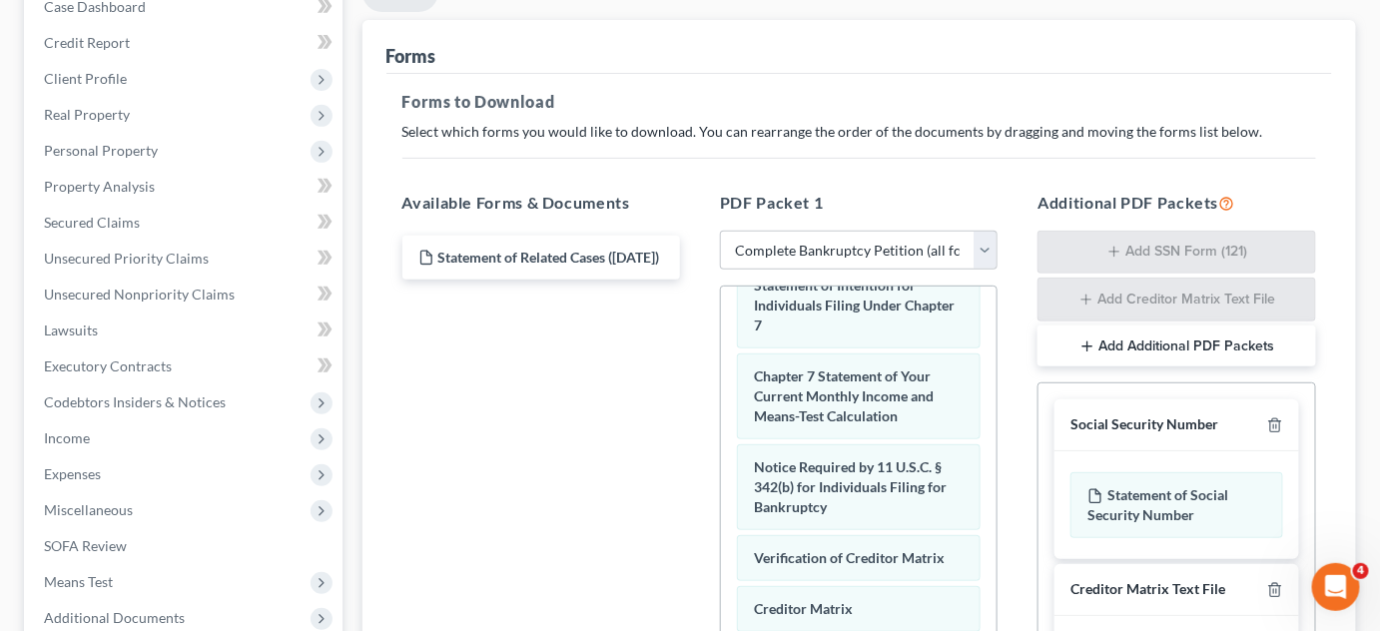
scroll to position [205, 0]
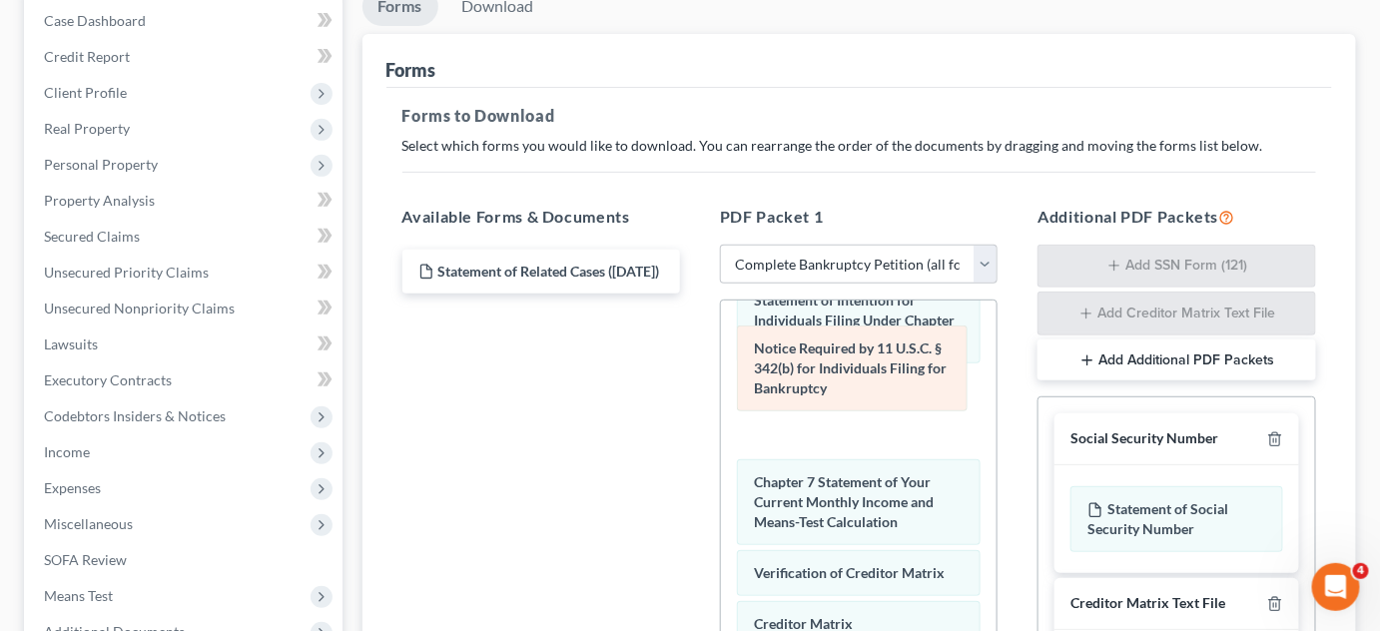
drag, startPoint x: 837, startPoint y: 526, endPoint x: 836, endPoint y: 393, distance: 132.8
click at [836, 393] on div "Notice Required by 11 U.S.C. § 342(b) for Individuals Filing for Bankruptcy Vol…" at bounding box center [859, 159] width 276 height 1377
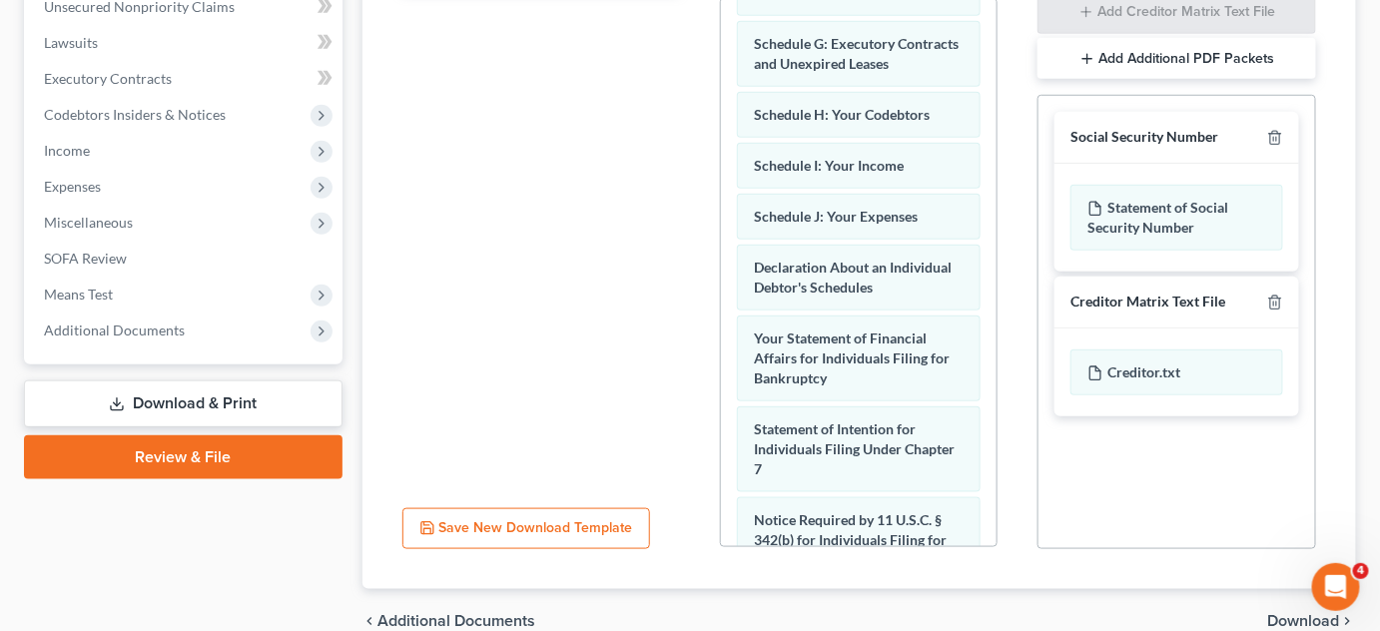
scroll to position [511, 0]
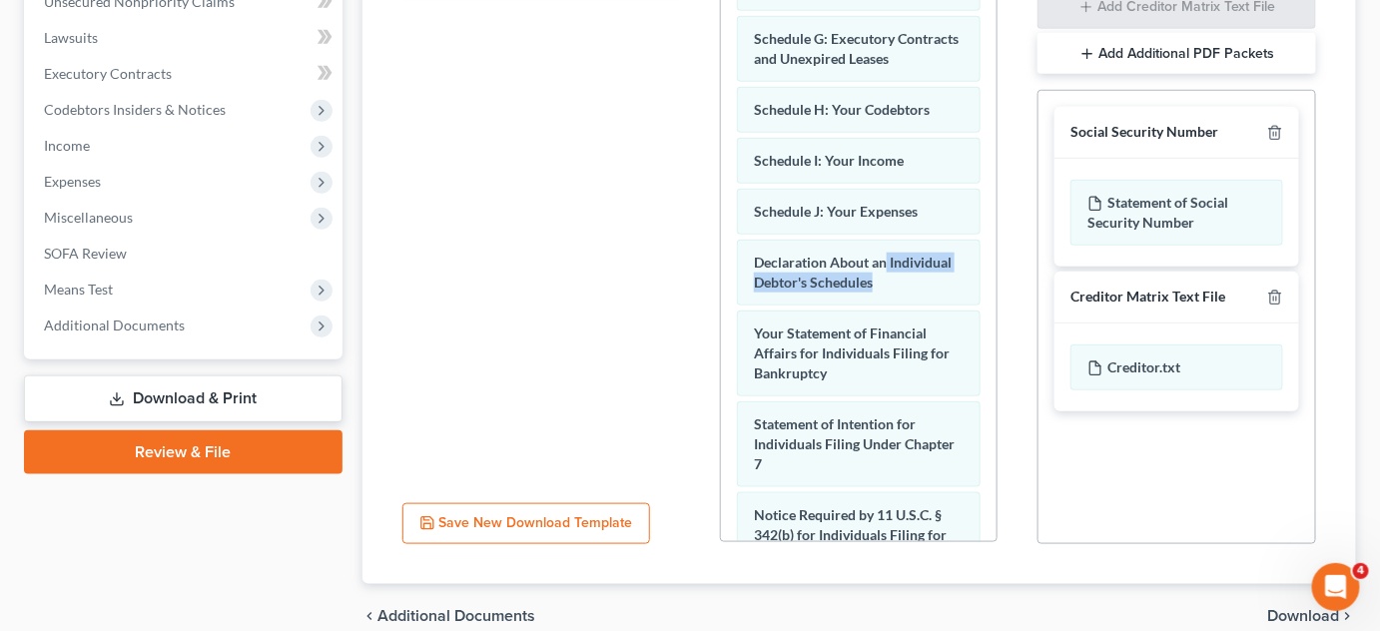
drag, startPoint x: 973, startPoint y: 311, endPoint x: 971, endPoint y: 330, distance: 19.1
click at [971, 330] on div "Voluntary Petition for Individuals Filing for Bankruptcy Summary of Your Assets…" at bounding box center [859, 284] width 276 height 1378
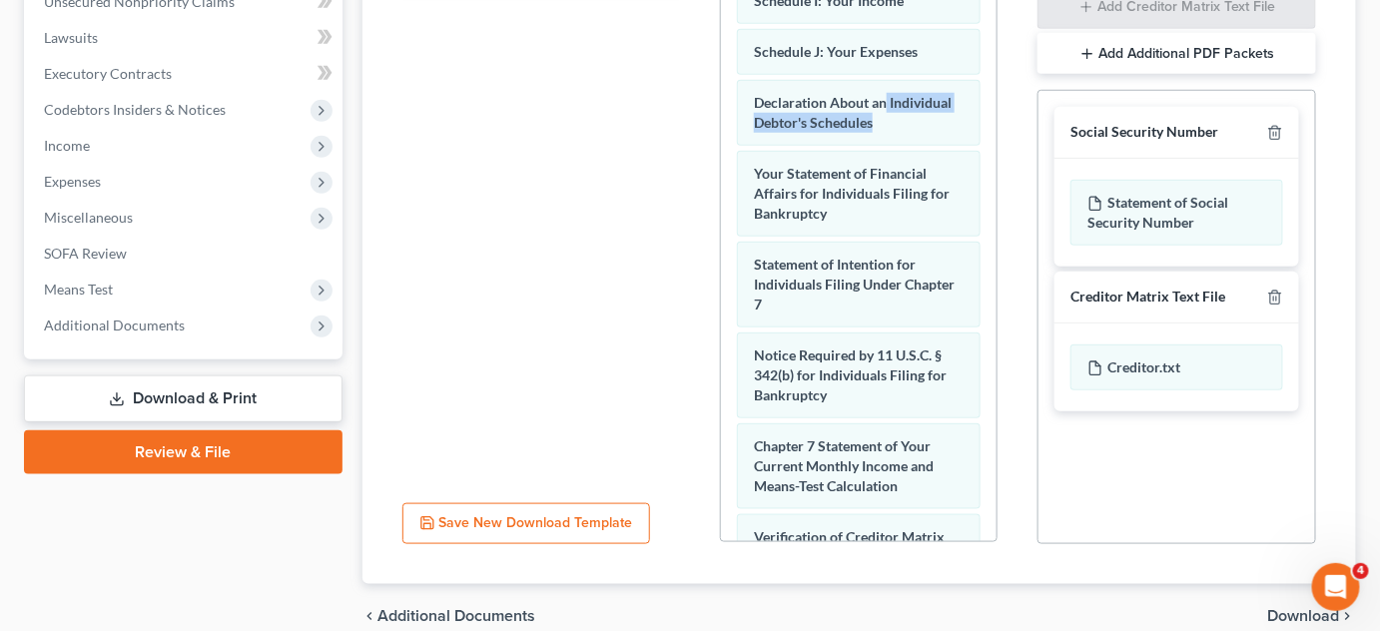
scroll to position [555, 0]
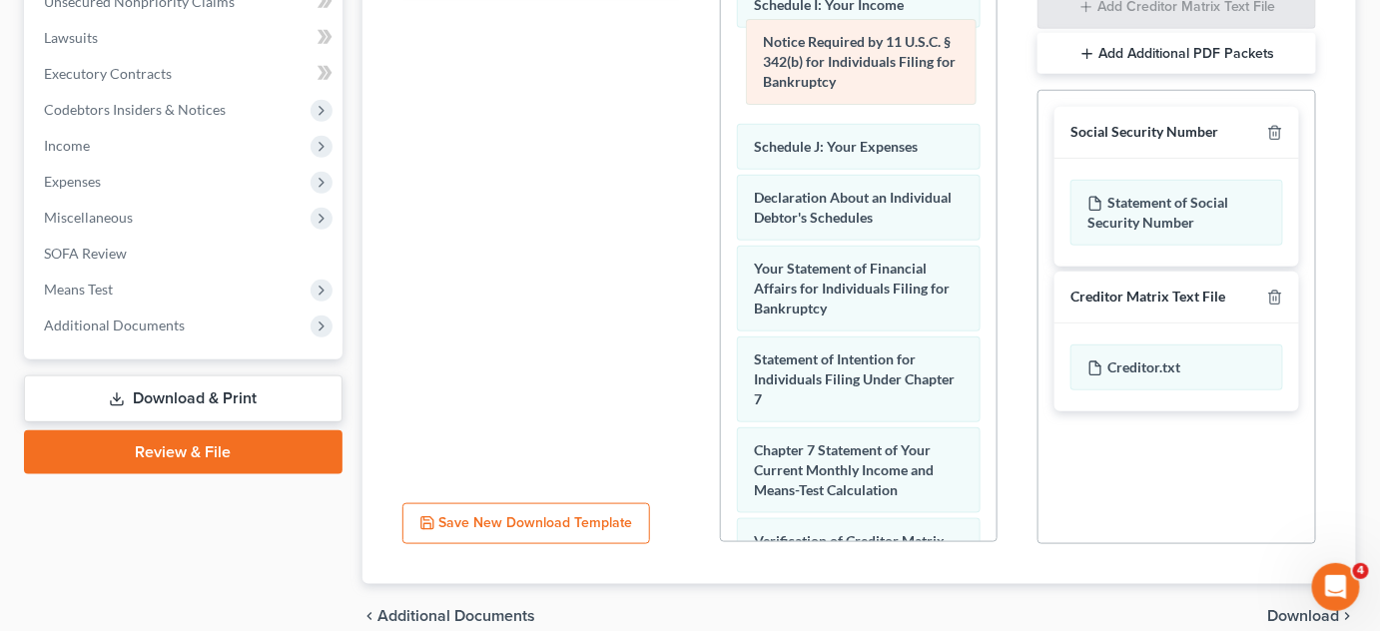
drag, startPoint x: 879, startPoint y: 430, endPoint x: 887, endPoint y: 60, distance: 370.4
click at [887, 60] on div "Notice Required by 11 U.S.C. § 342(b) for Individuals Filing for Bankruptcy Vol…" at bounding box center [859, 127] width 276 height 1377
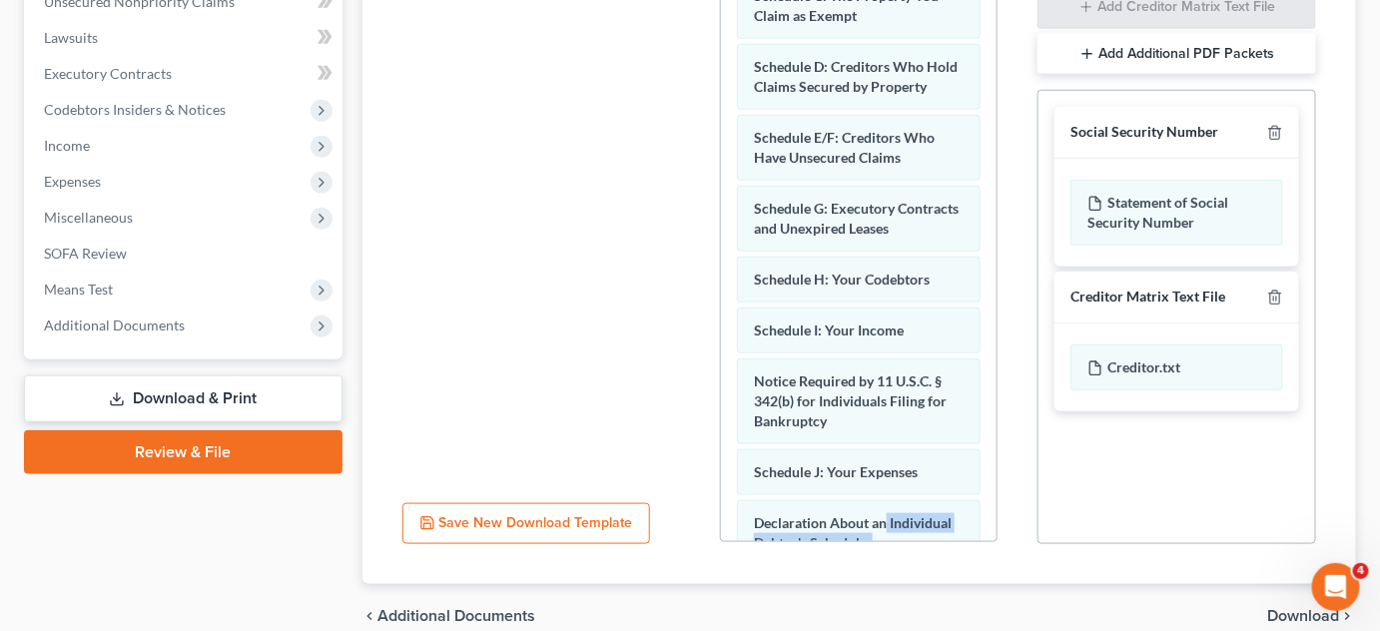
scroll to position [228, 0]
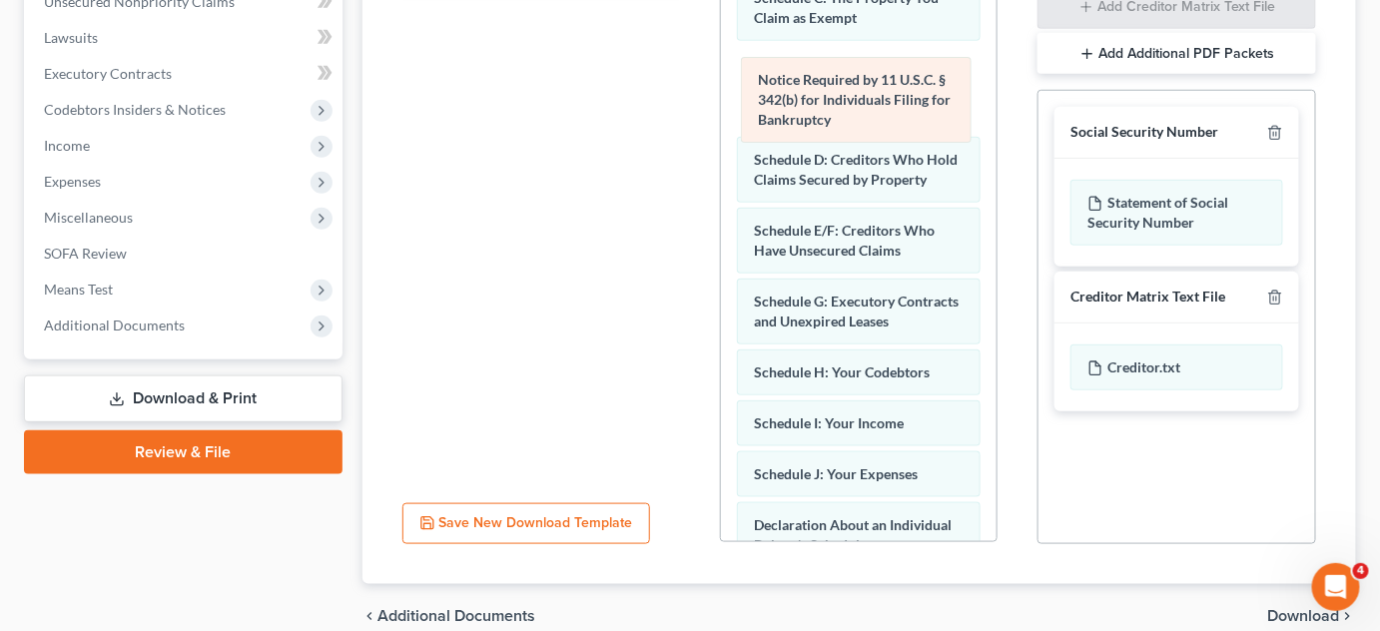
drag, startPoint x: 881, startPoint y: 454, endPoint x: 885, endPoint y: 94, distance: 360.4
click at [885, 94] on div "Notice Required by 11 U.S.C. § 342(b) for Individuals Filing for Bankruptcy Vol…" at bounding box center [859, 454] width 276 height 1377
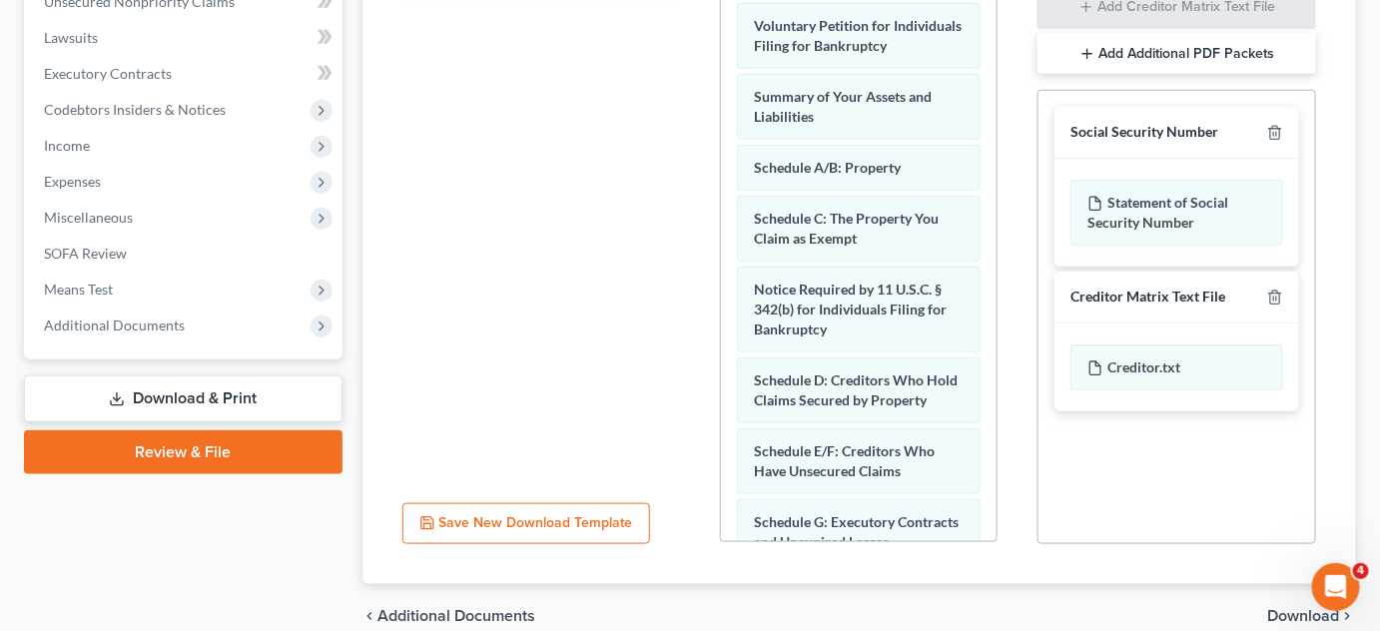
scroll to position [0, 0]
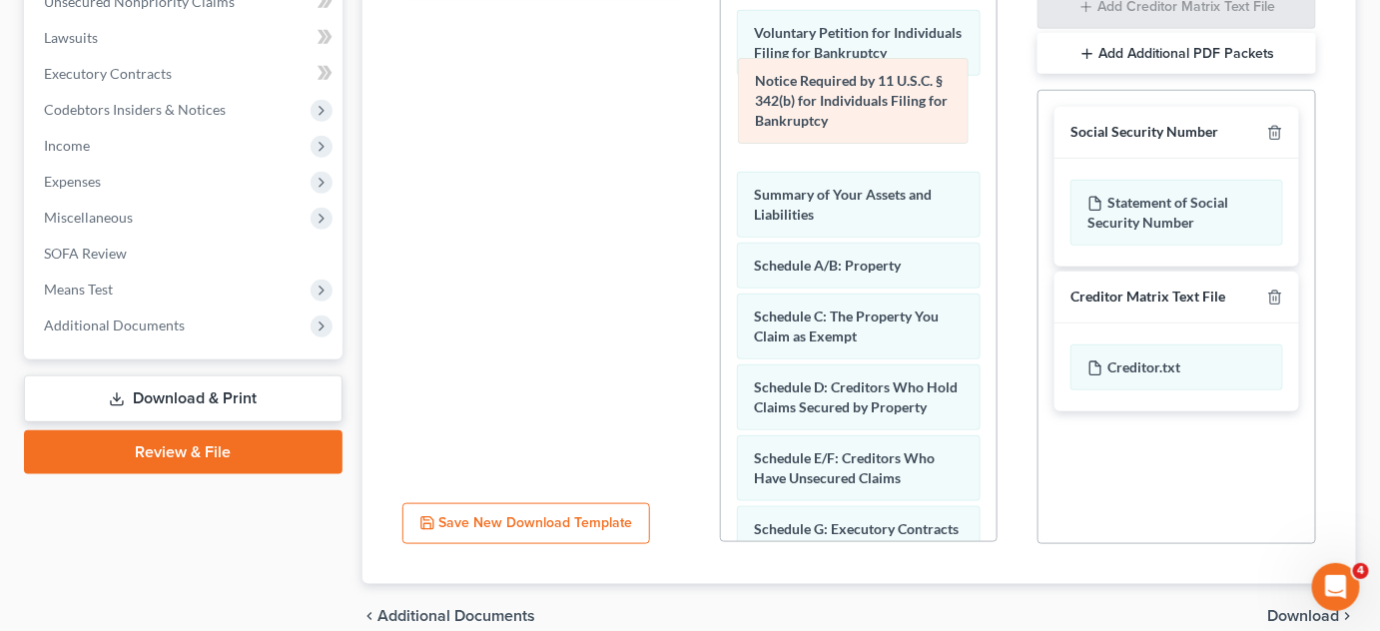
drag, startPoint x: 890, startPoint y: 336, endPoint x: 891, endPoint y: 105, distance: 231.6
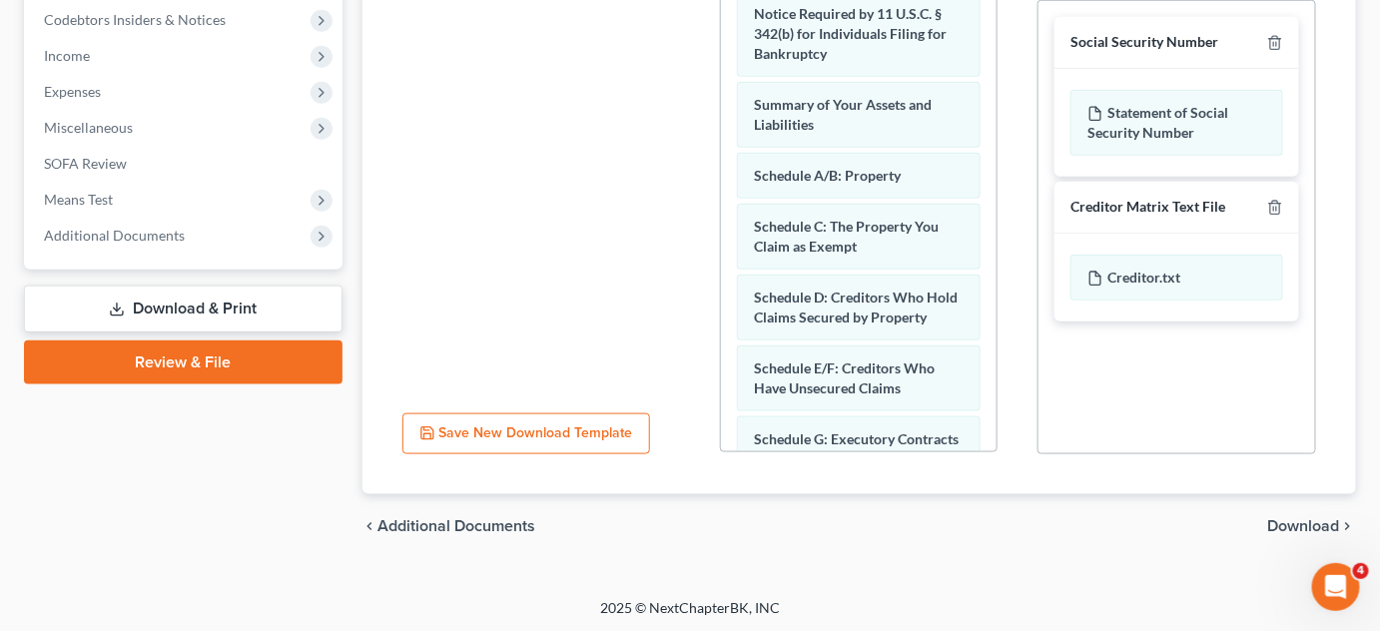
click at [1310, 526] on span "Download" at bounding box center [1304, 526] width 72 height 16
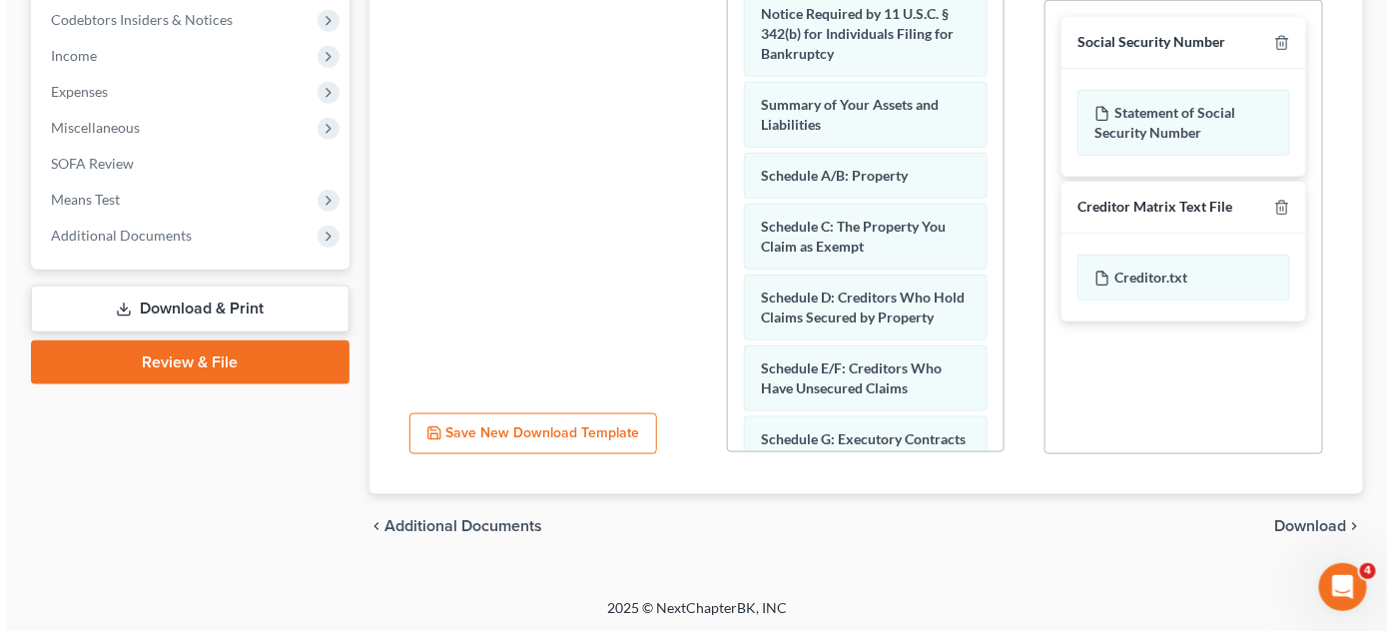
scroll to position [428, 0]
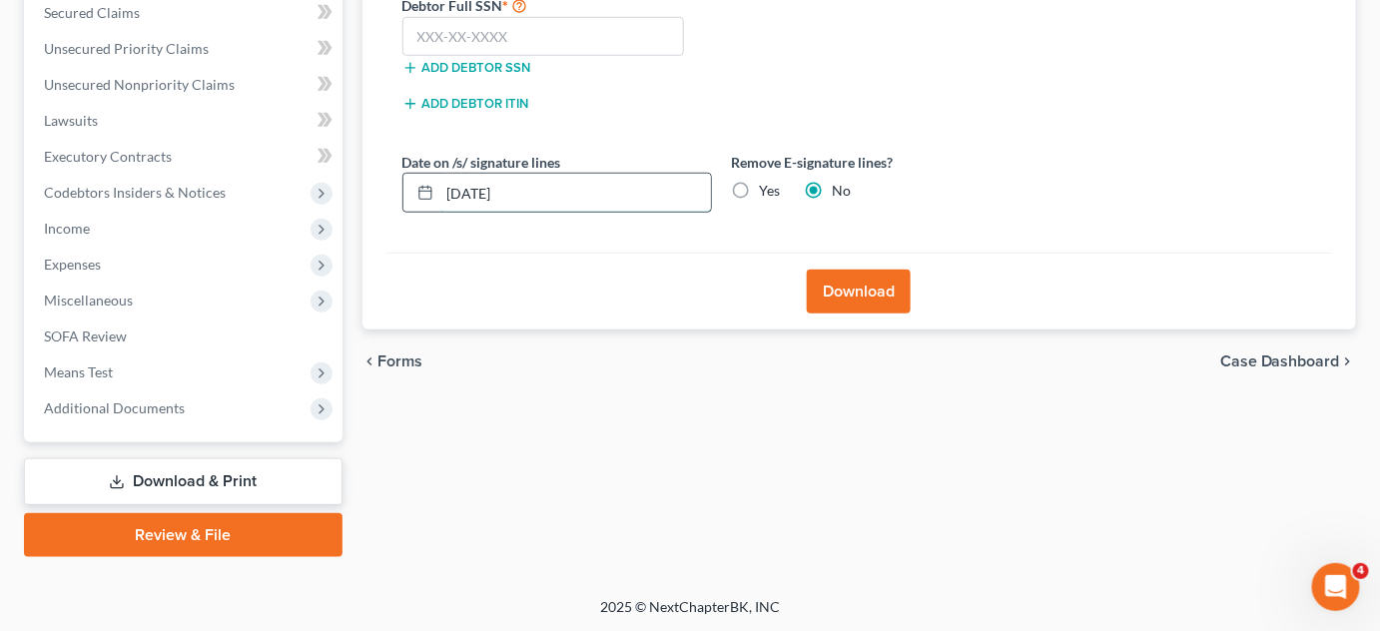
click at [567, 197] on input "[DATE]" at bounding box center [575, 193] width 271 height 38
type input "[DATE]"
click at [570, 40] on input "text" at bounding box center [543, 37] width 283 height 40
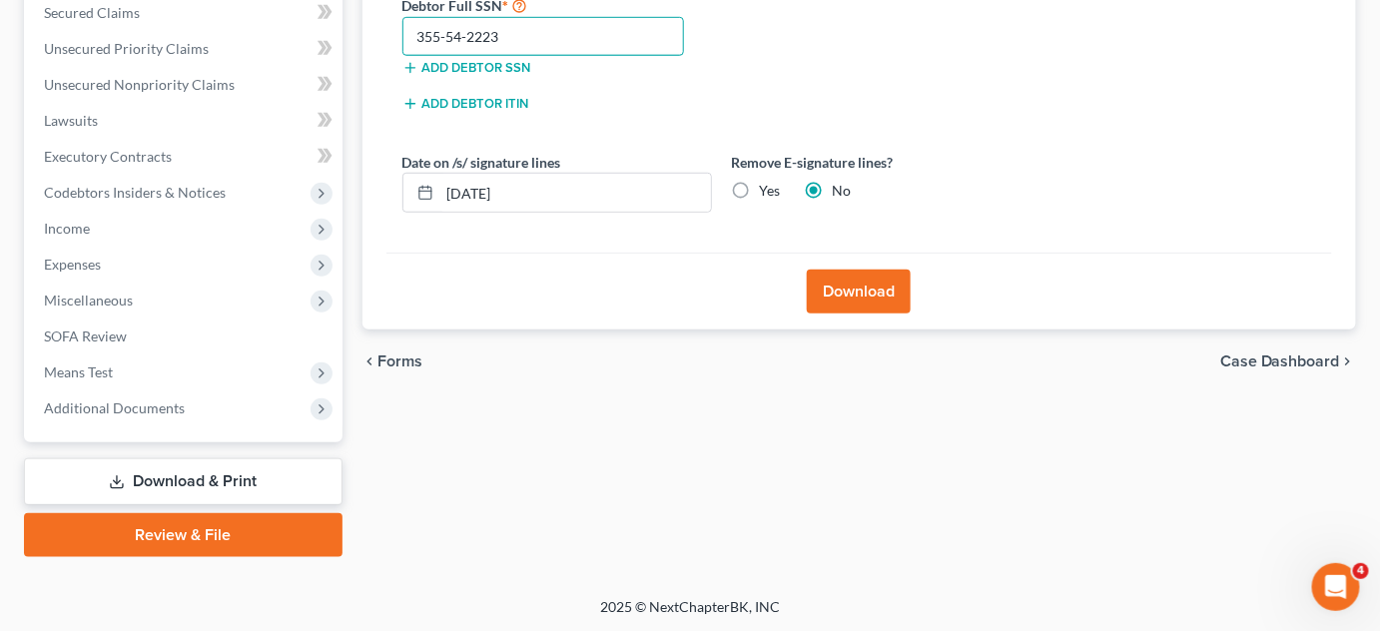
type input "355-54-2223"
click at [874, 296] on button "Download" at bounding box center [859, 292] width 104 height 44
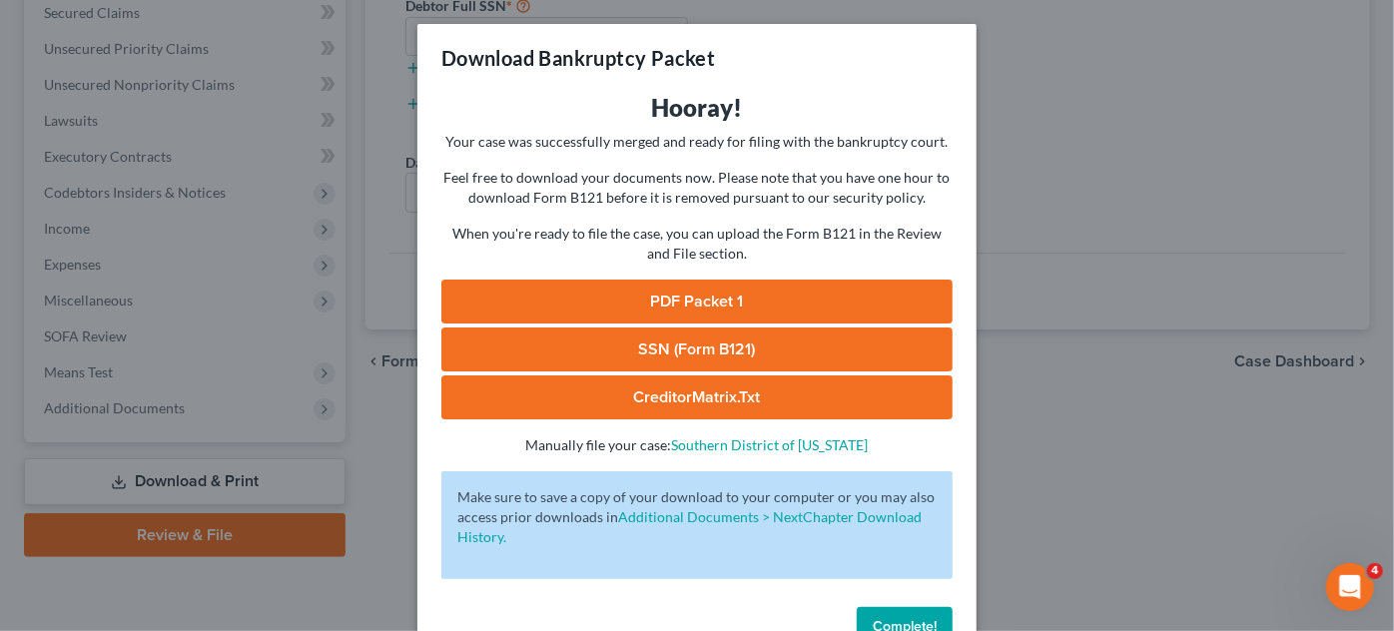
click at [874, 296] on link "PDF Packet 1" at bounding box center [696, 302] width 511 height 44
click at [716, 396] on link "CreditorMatrix.txt" at bounding box center [696, 397] width 511 height 44
click at [706, 351] on link "SSN (Form B121)" at bounding box center [696, 349] width 511 height 44
